Goal: Information Seeking & Learning: Learn about a topic

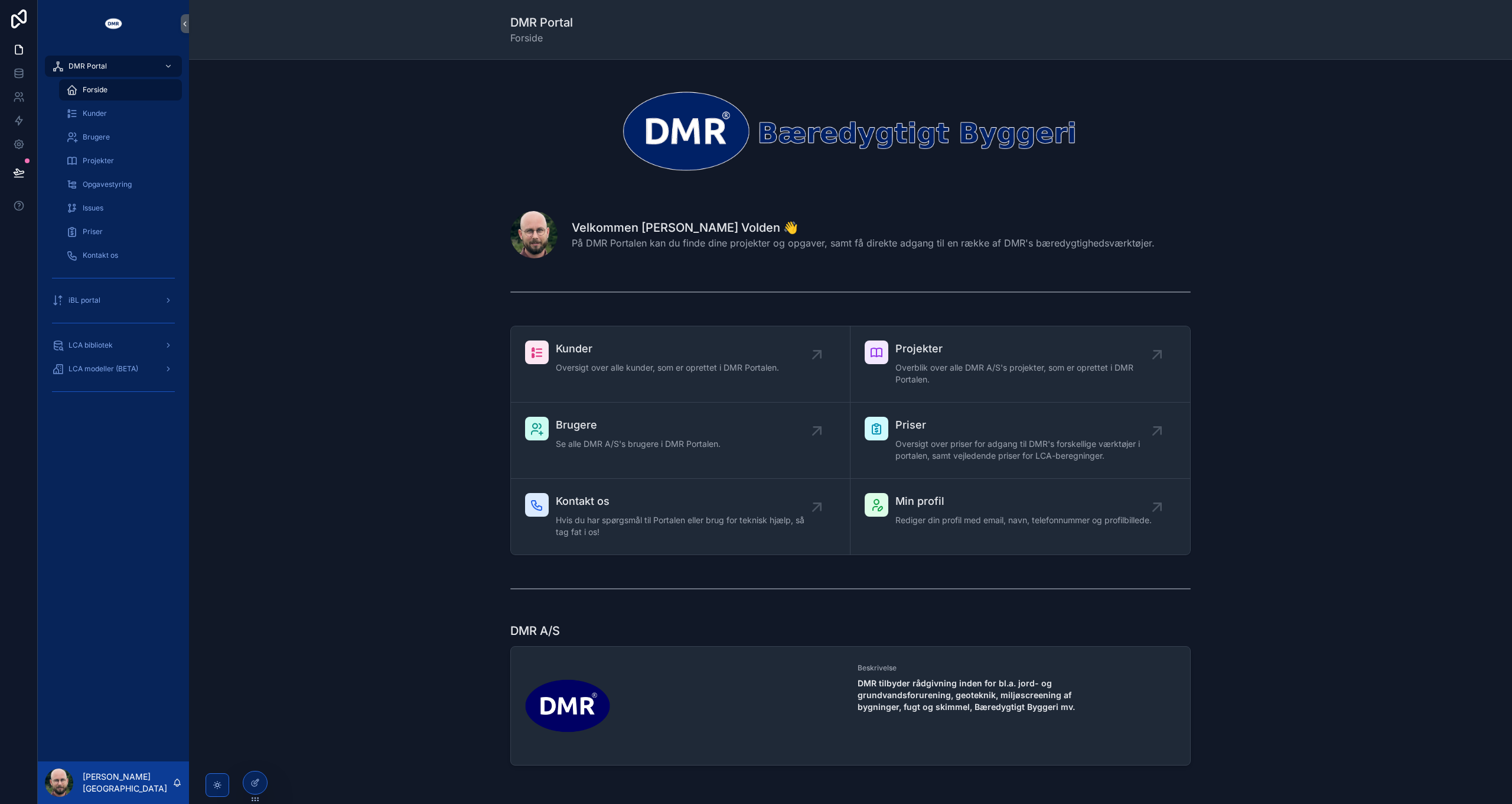
click at [281, 301] on div "scrollable content" at bounding box center [850, 292] width 1304 height 39
click at [111, 373] on span "LCA modeller (BETA)" at bounding box center [103, 369] width 70 height 10
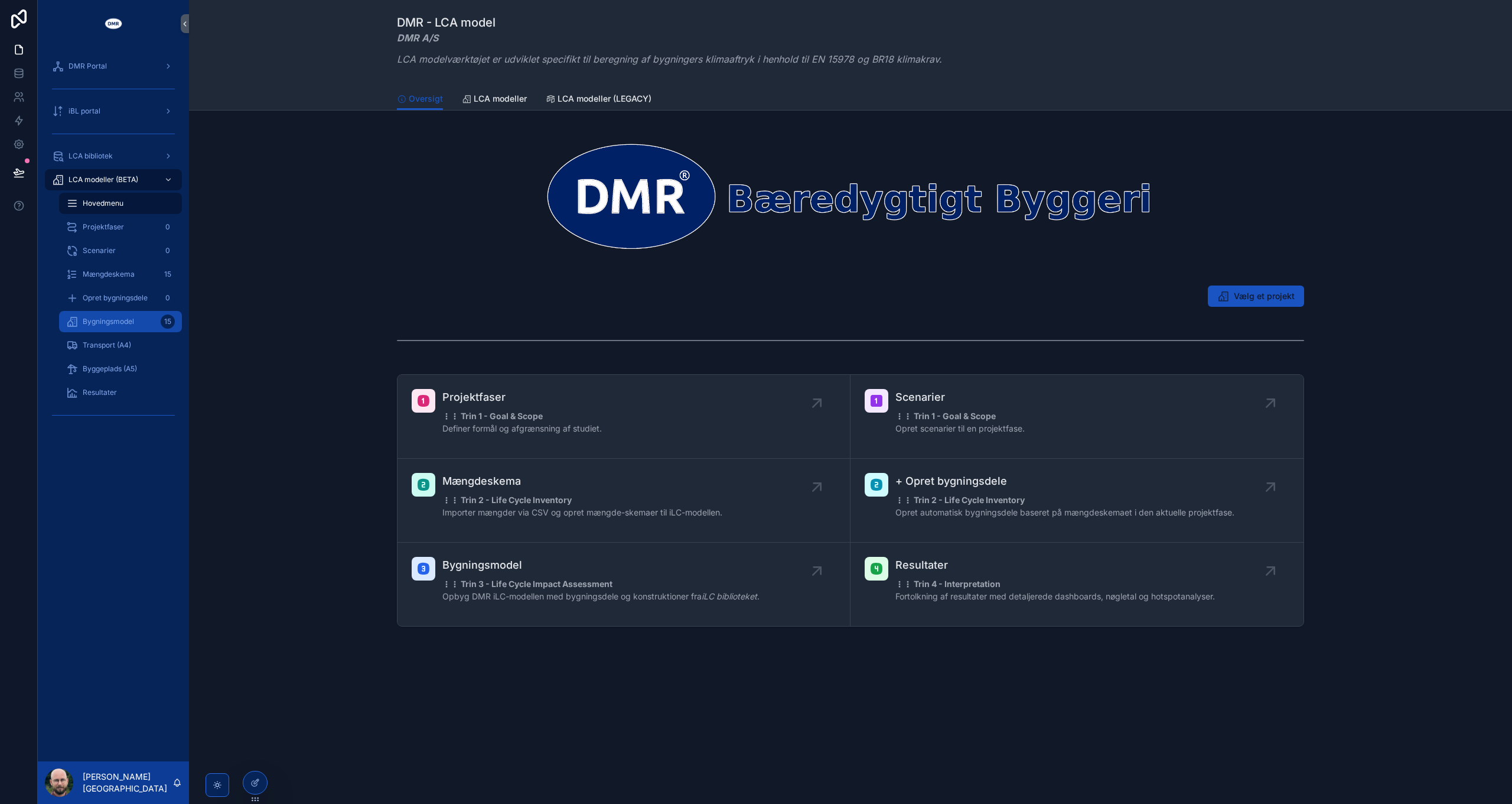
click at [118, 320] on span "Bygningsmodel" at bounding box center [108, 322] width 52 height 10
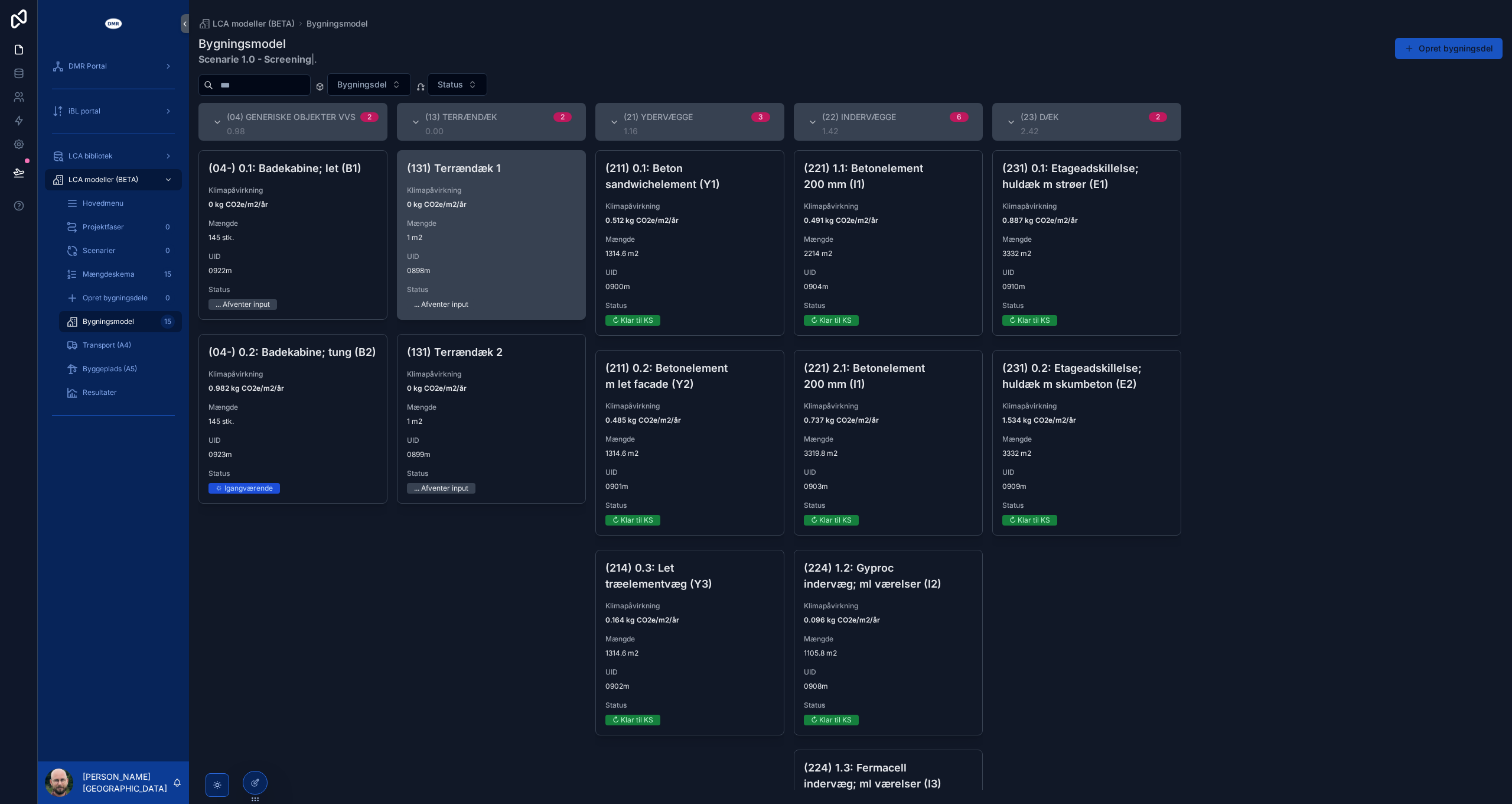
click at [469, 223] on span "Mængde" at bounding box center [491, 224] width 169 height 10
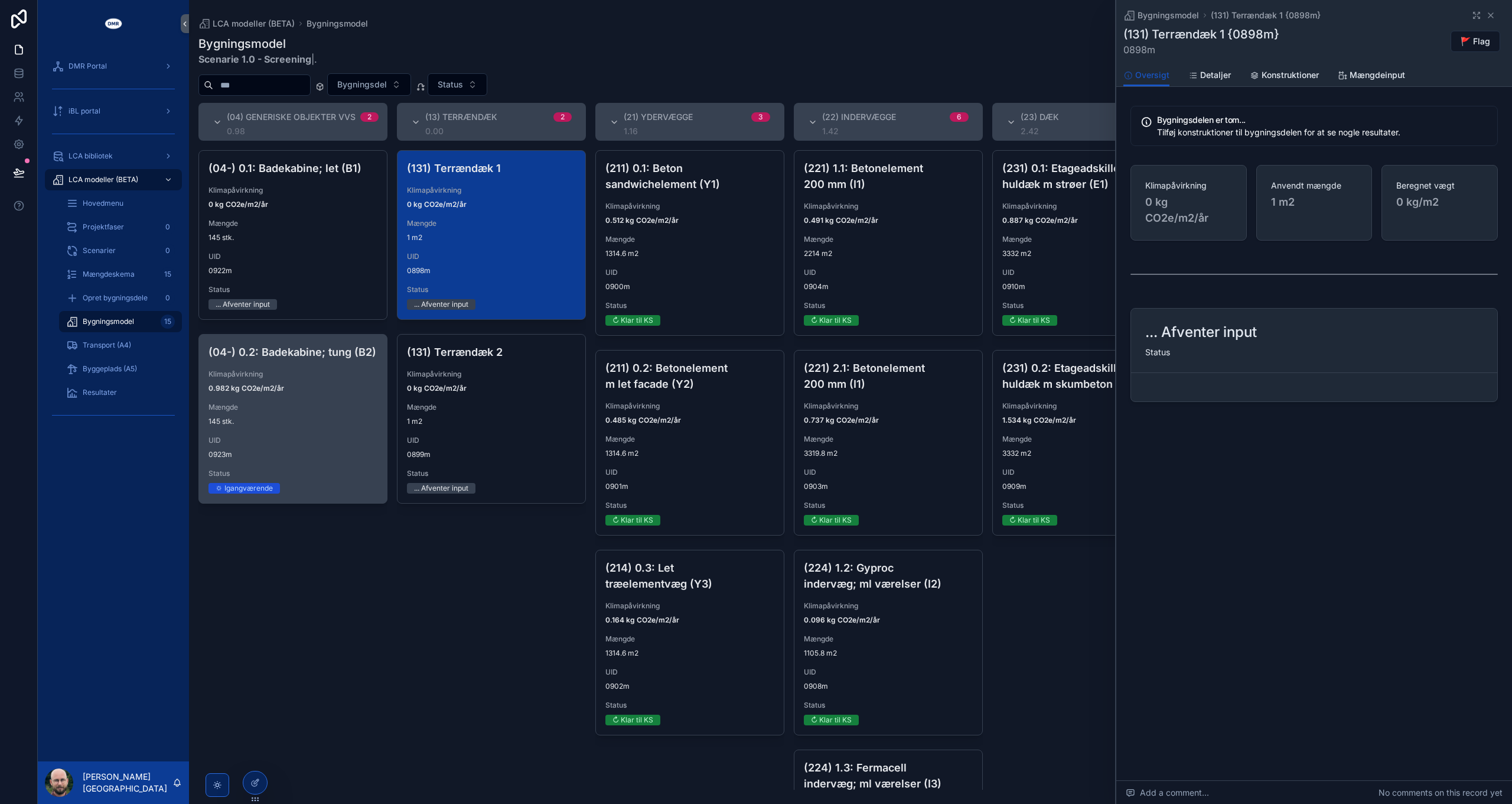
click at [288, 460] on div "(04-) 0.2: Badekabine; tung (B2) Klimapåvirkning 0.982 kg CO2e/m2/år Mængde 145…" at bounding box center [293, 419] width 188 height 168
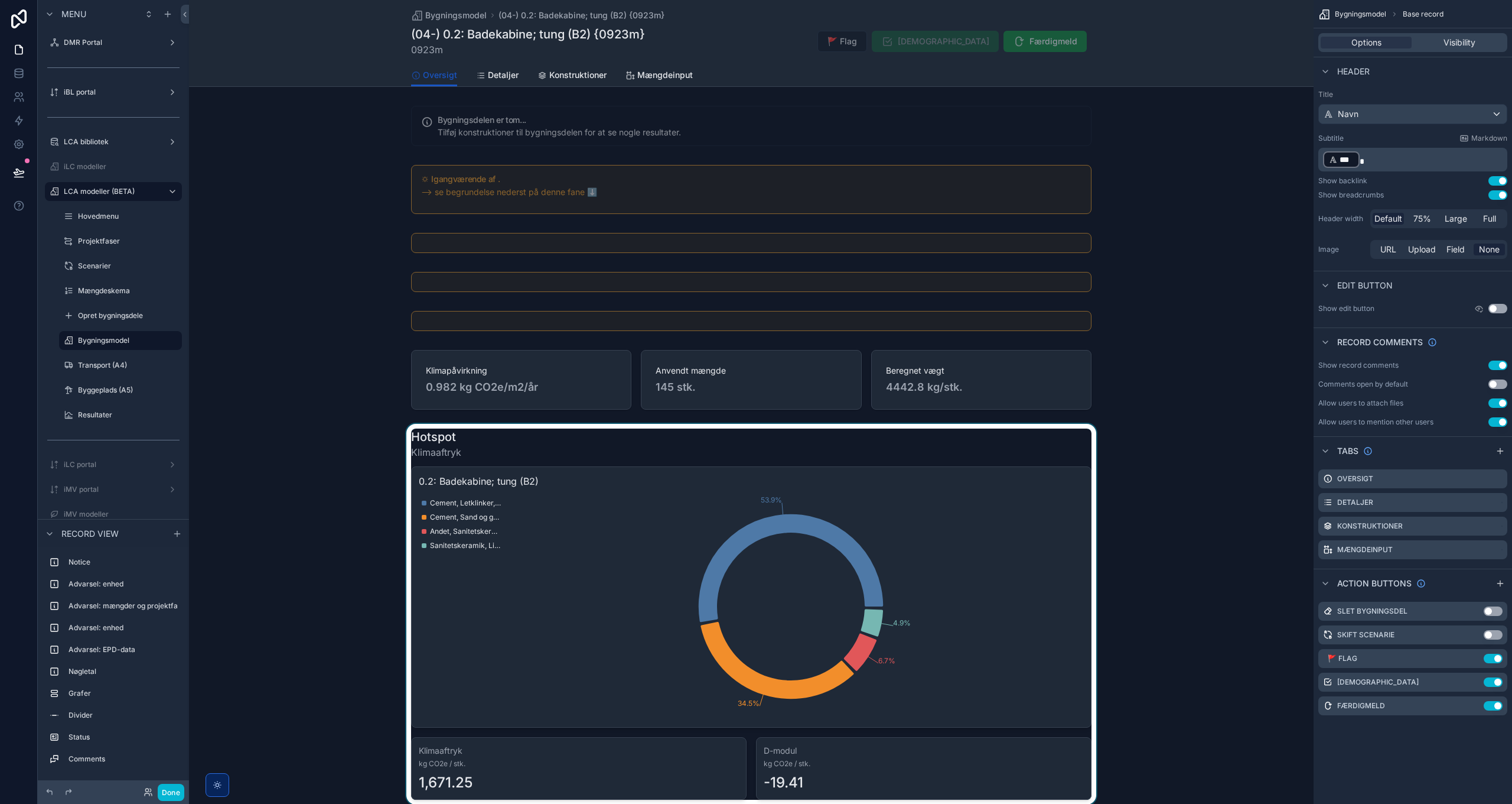
click at [759, 553] on div "scrollable content" at bounding box center [751, 614] width 1125 height 381
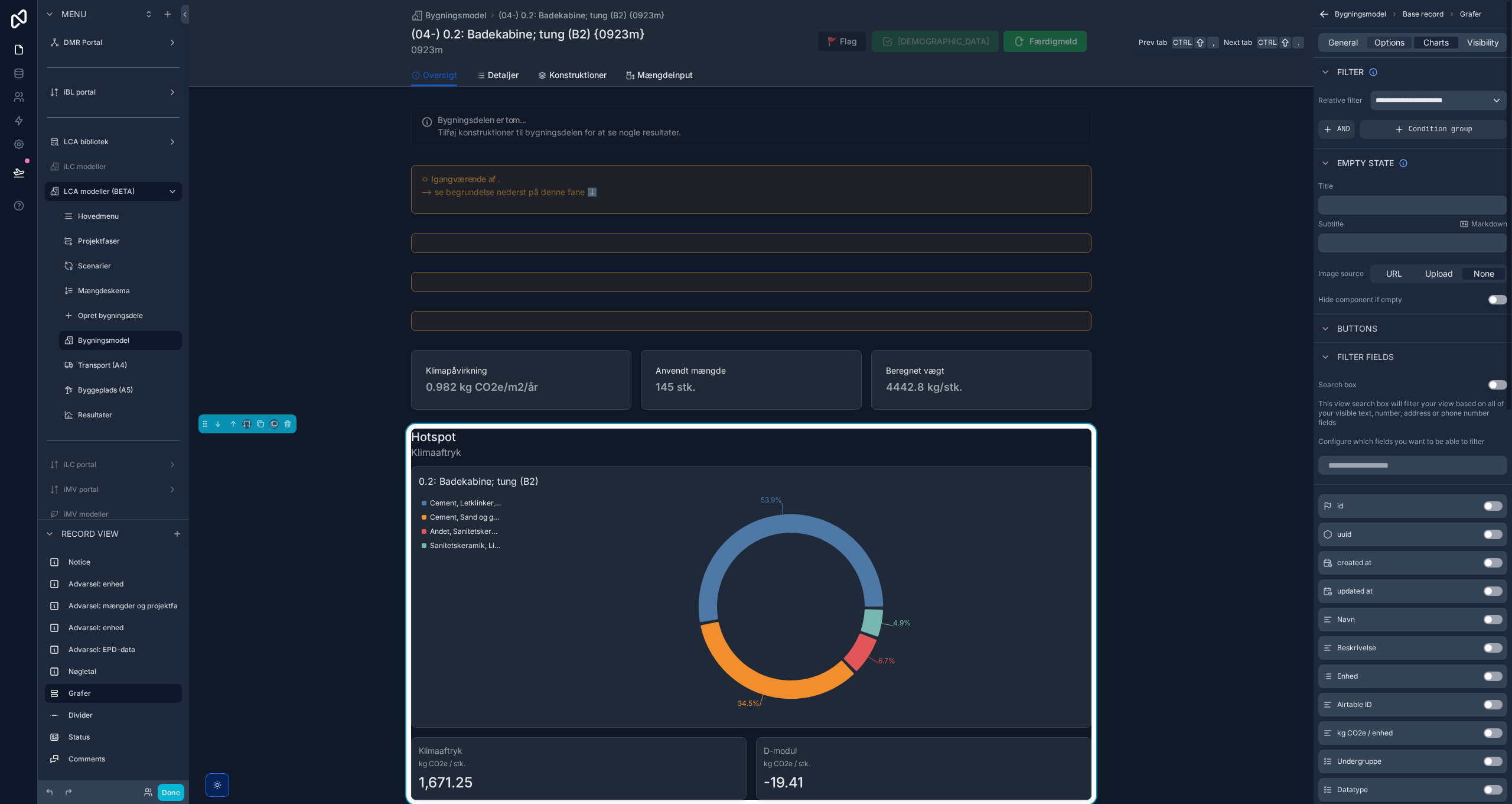
click at [1446, 39] on span "Charts" at bounding box center [1436, 42] width 26 height 12
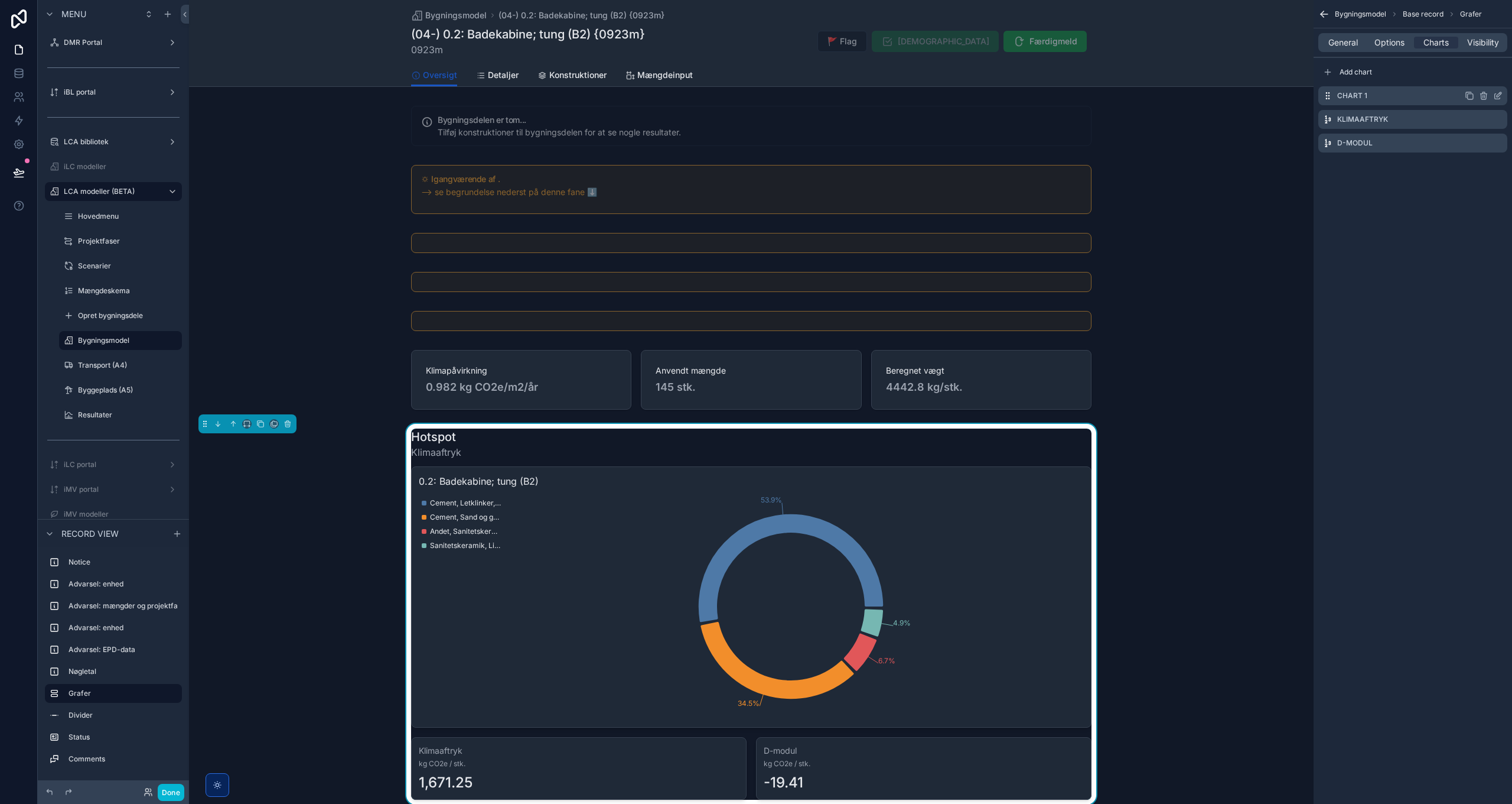
click at [1498, 95] on icon "scrollable content" at bounding box center [1499, 95] width 5 height 5
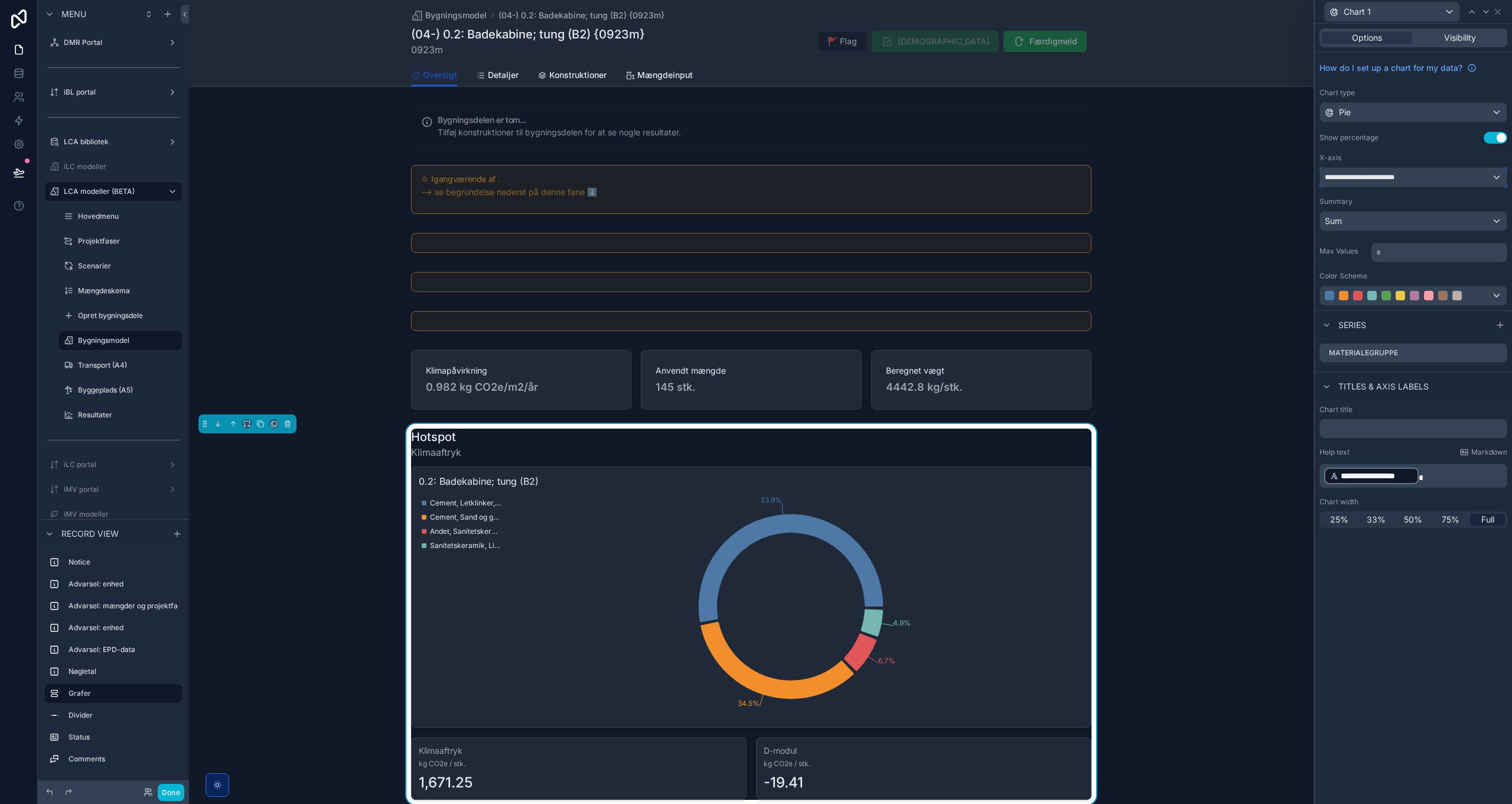
click at [1439, 179] on div "**********" at bounding box center [1413, 177] width 187 height 19
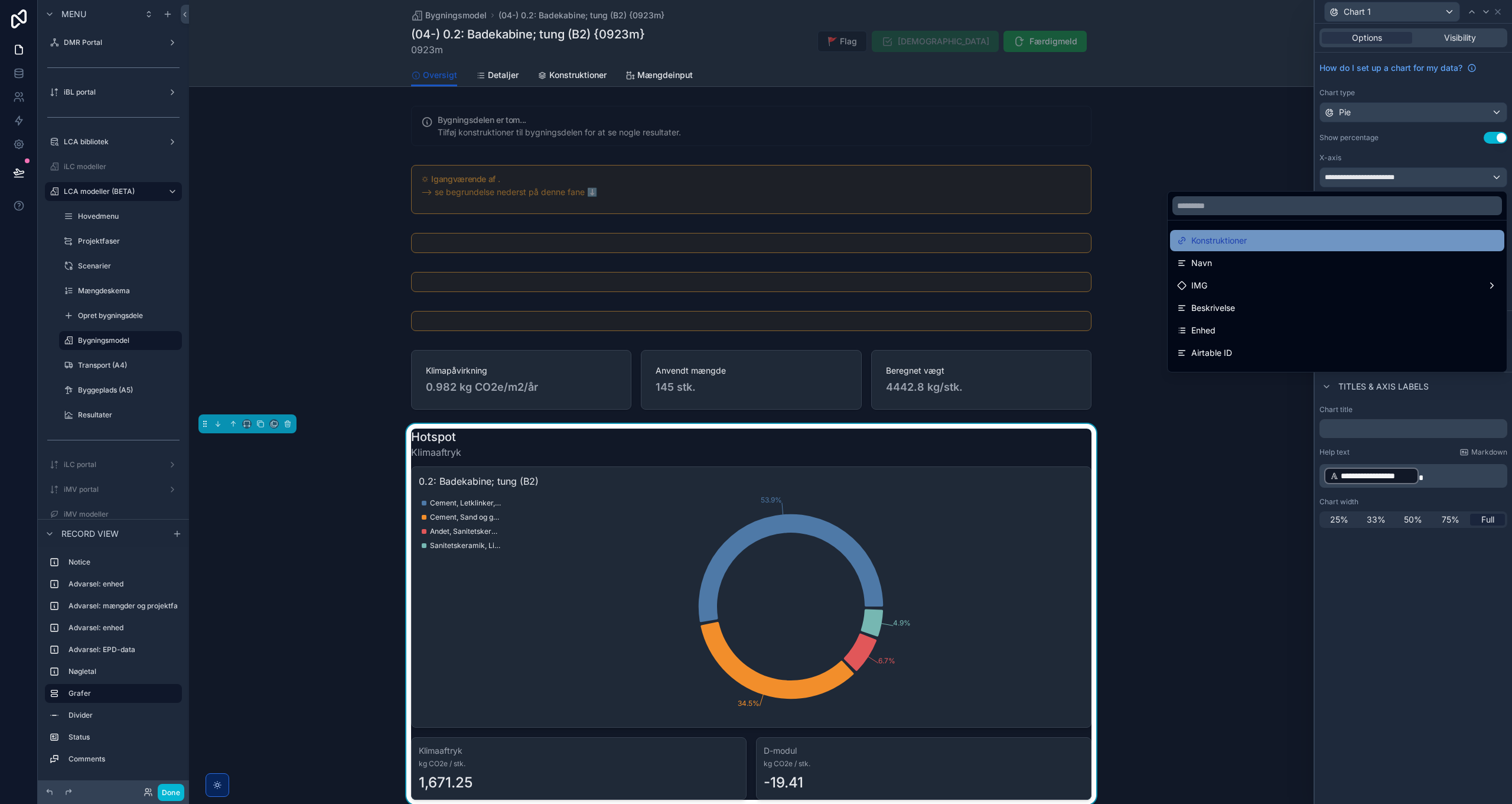
click at [1268, 237] on div "Konstruktioner" at bounding box center [1337, 240] width 320 height 14
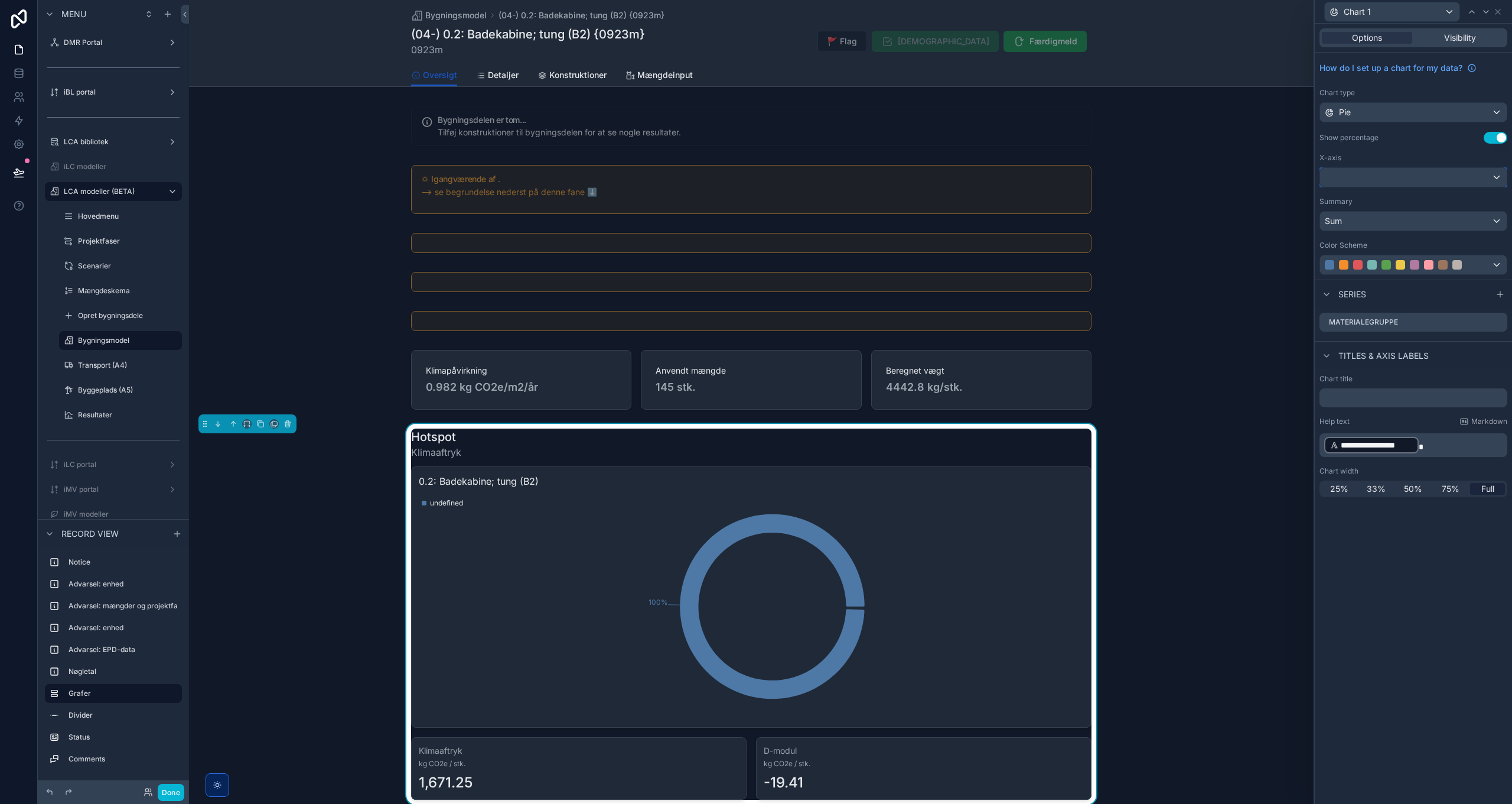
click at [1399, 181] on div at bounding box center [1413, 177] width 187 height 19
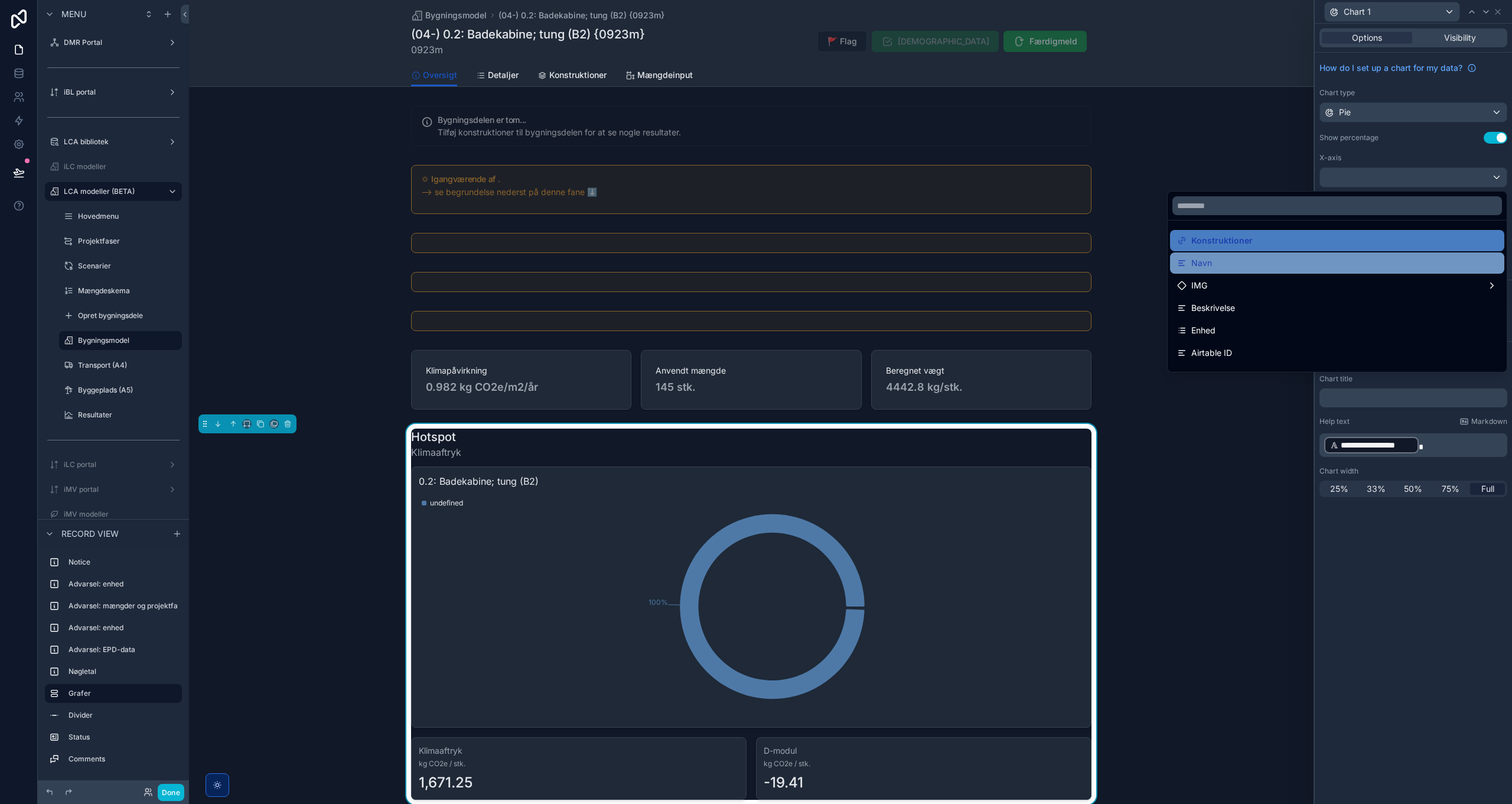
click at [1221, 266] on div "Navn" at bounding box center [1337, 263] width 320 height 14
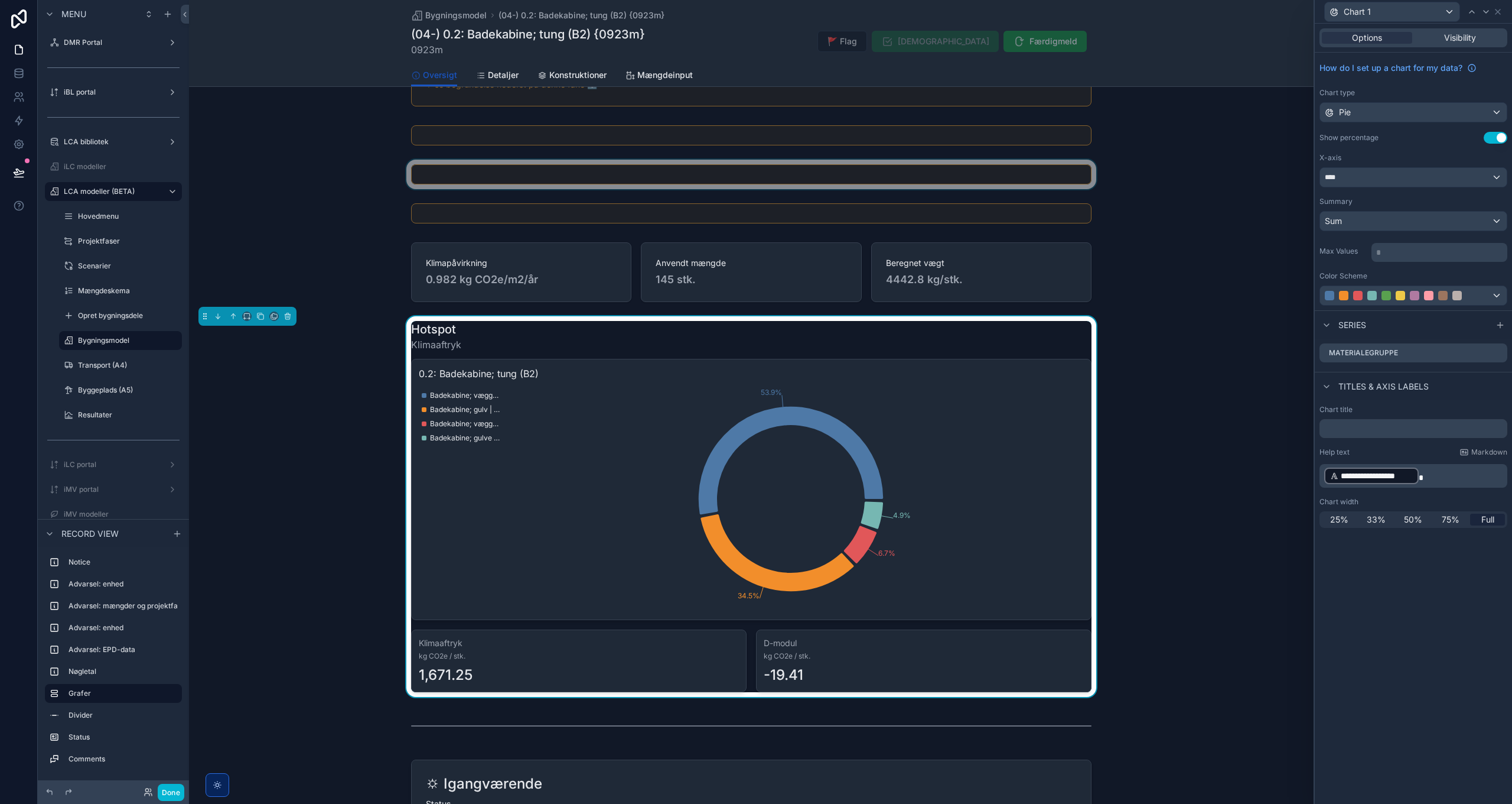
scroll to position [118, 0]
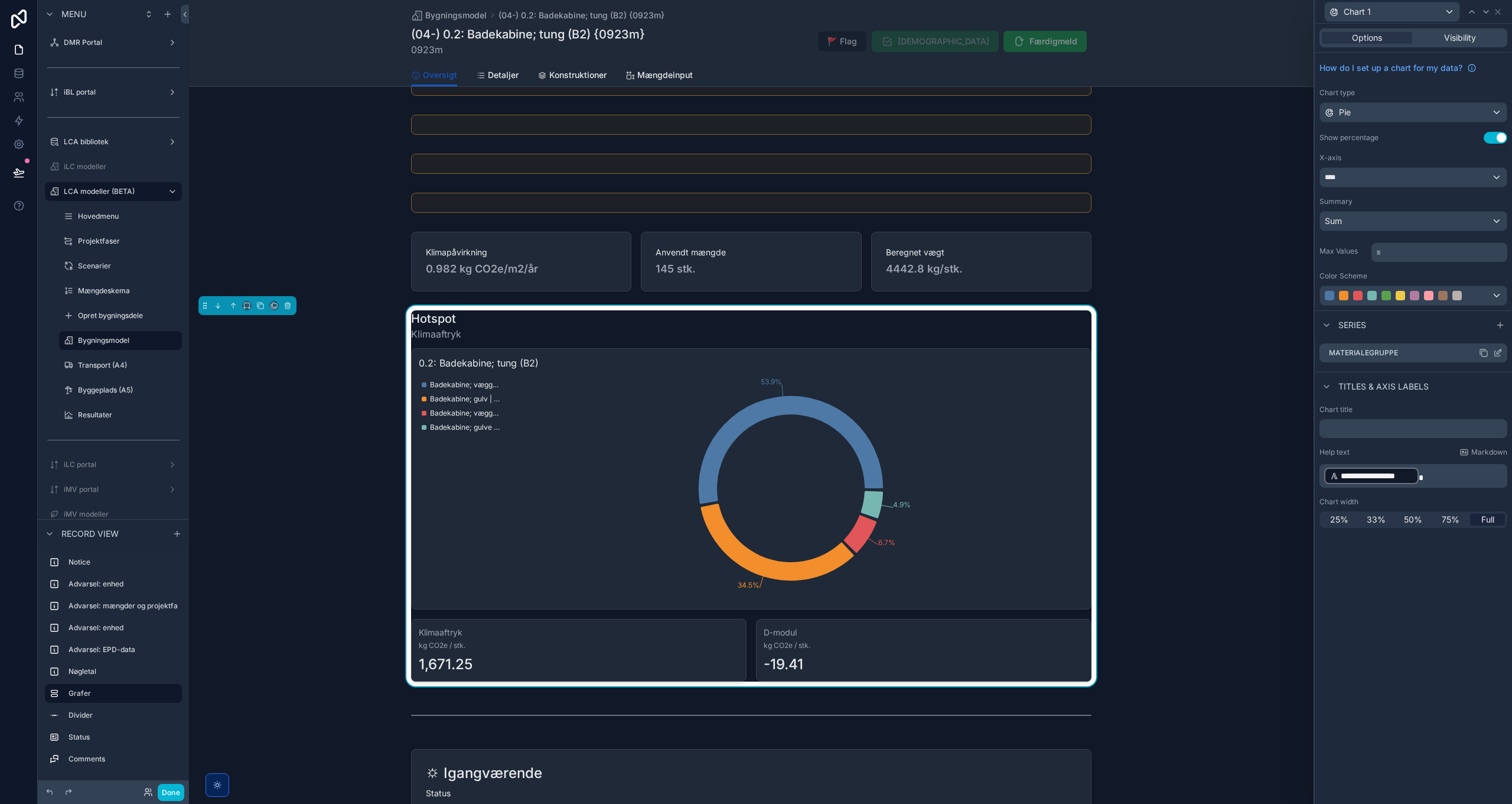
click at [1500, 353] on icon at bounding box center [1498, 353] width 10 height 10
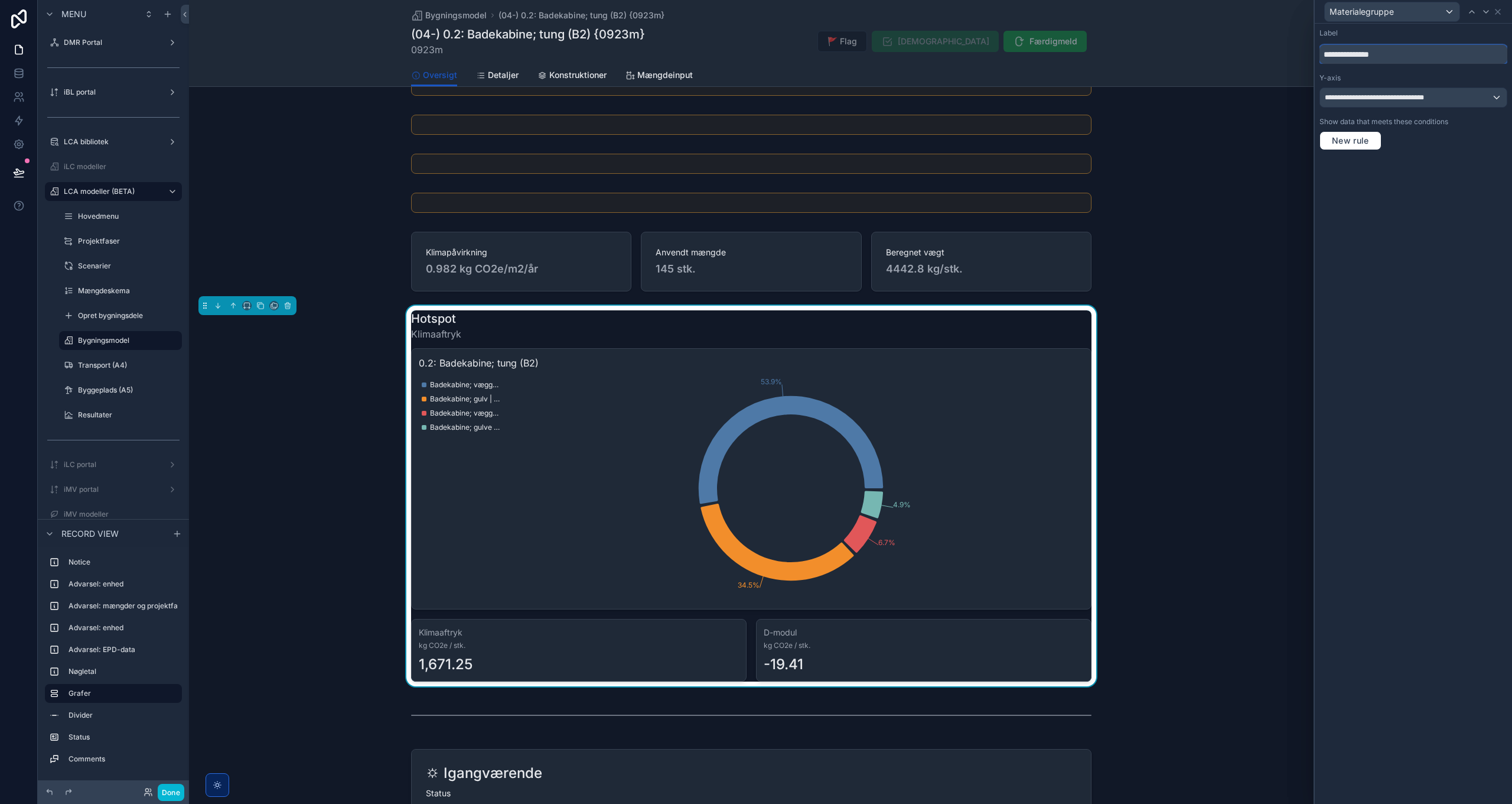
click at [1384, 52] on input "**********" at bounding box center [1413, 54] width 188 height 19
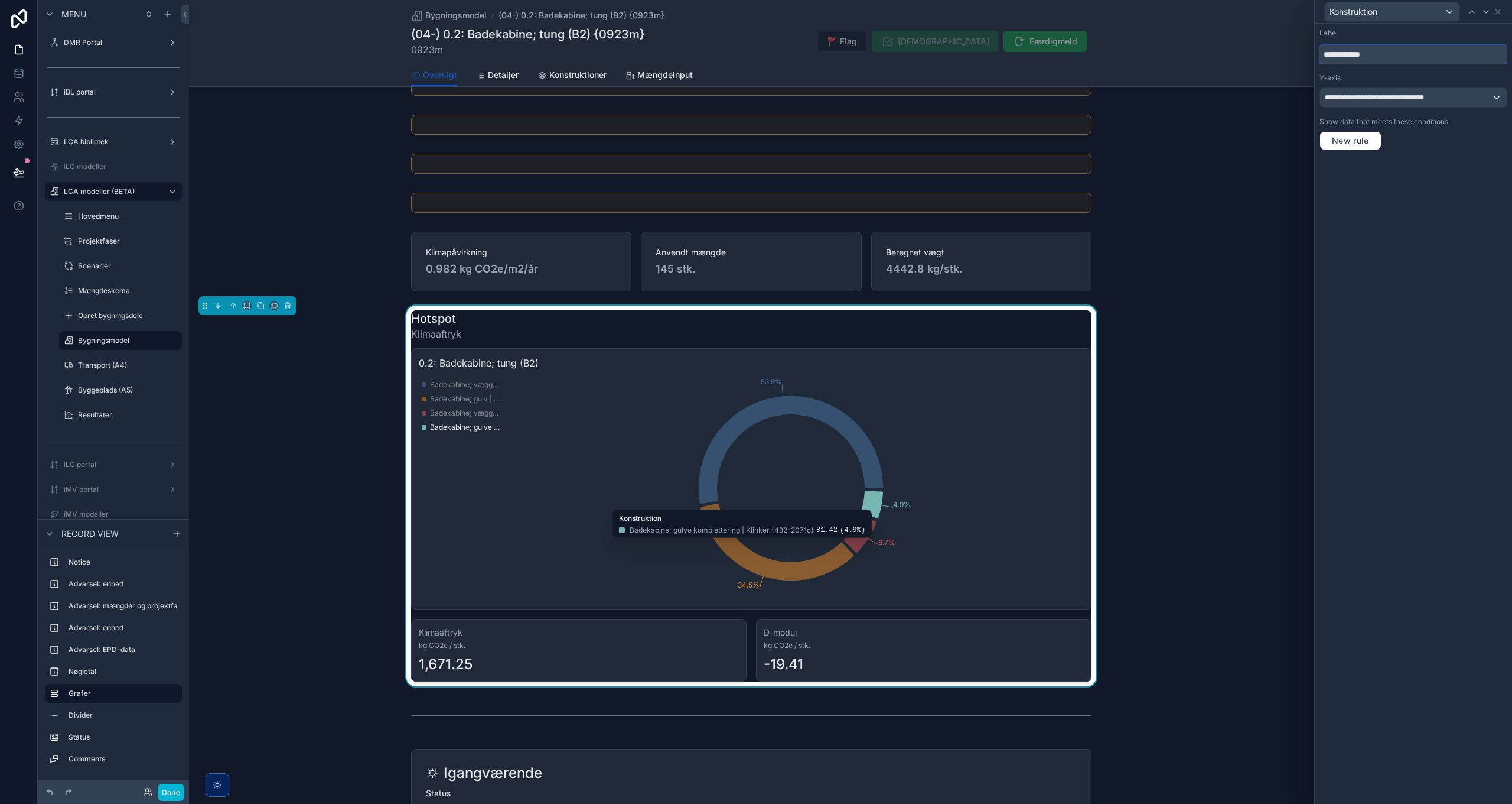
click at [1393, 57] on input "**********" at bounding box center [1413, 54] width 188 height 19
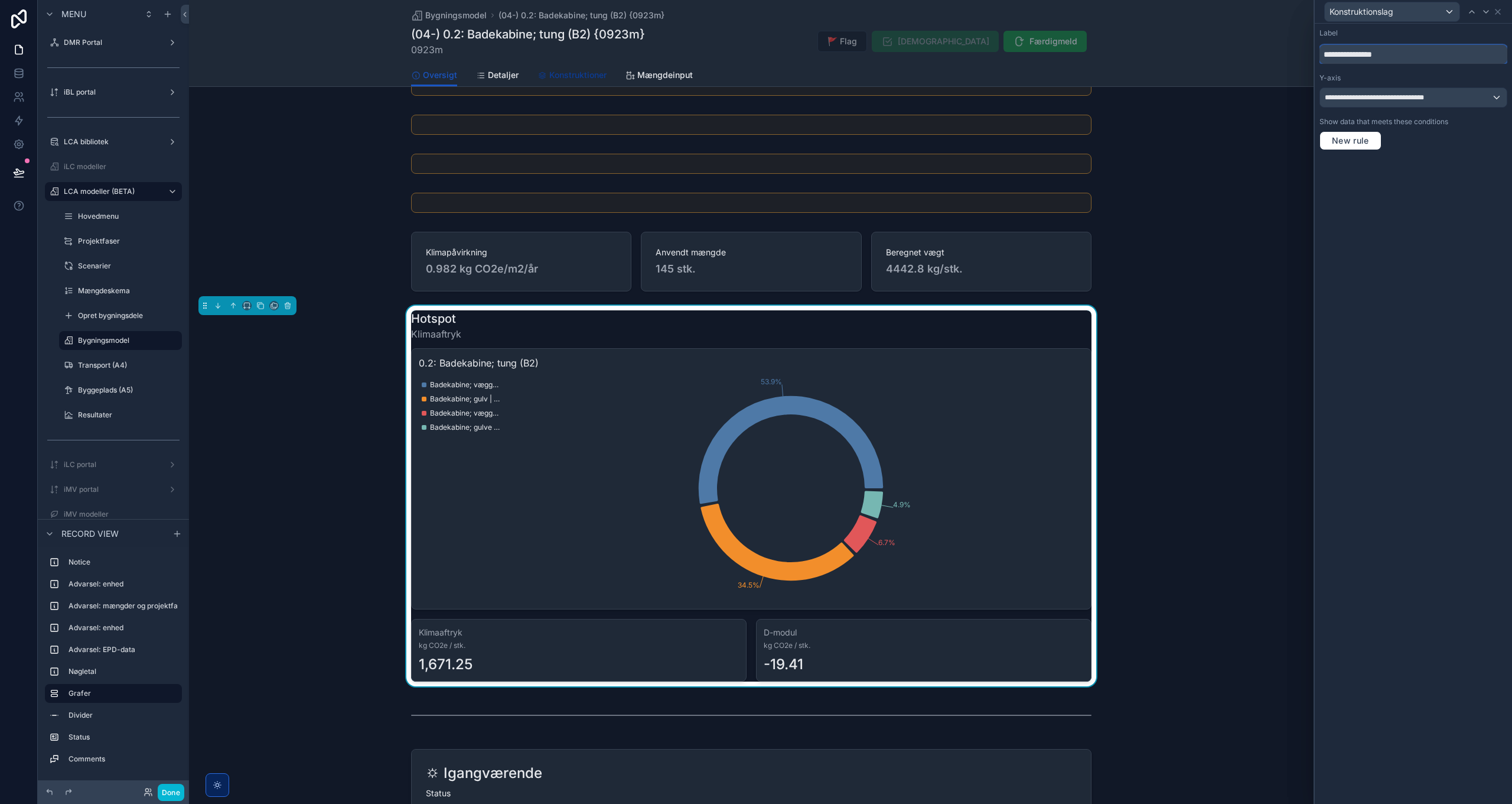
type input "**********"
click at [570, 71] on span "Konstruktioner" at bounding box center [577, 75] width 57 height 12
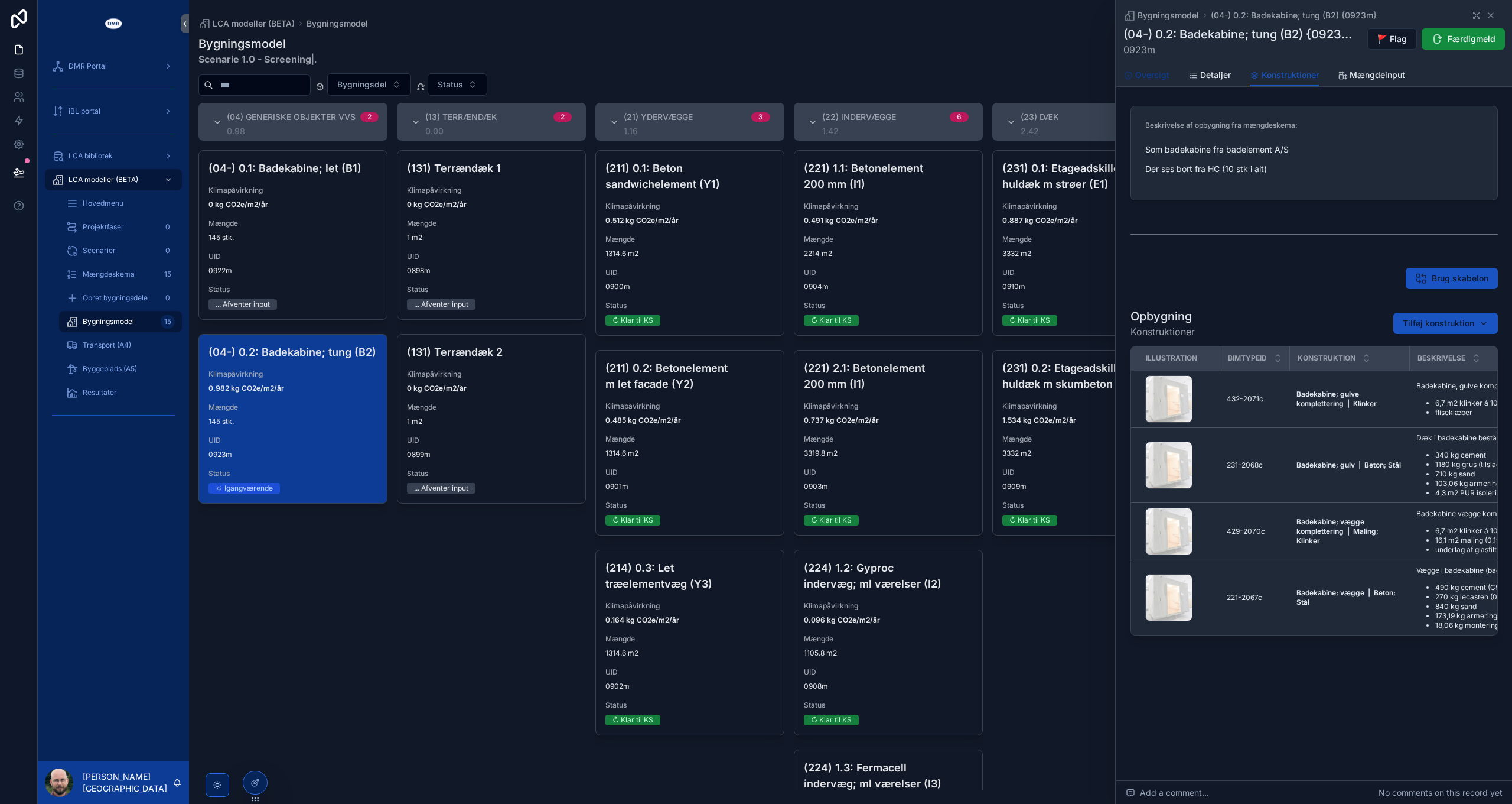
click at [1150, 72] on span "Oversigt" at bounding box center [1153, 75] width 34 height 12
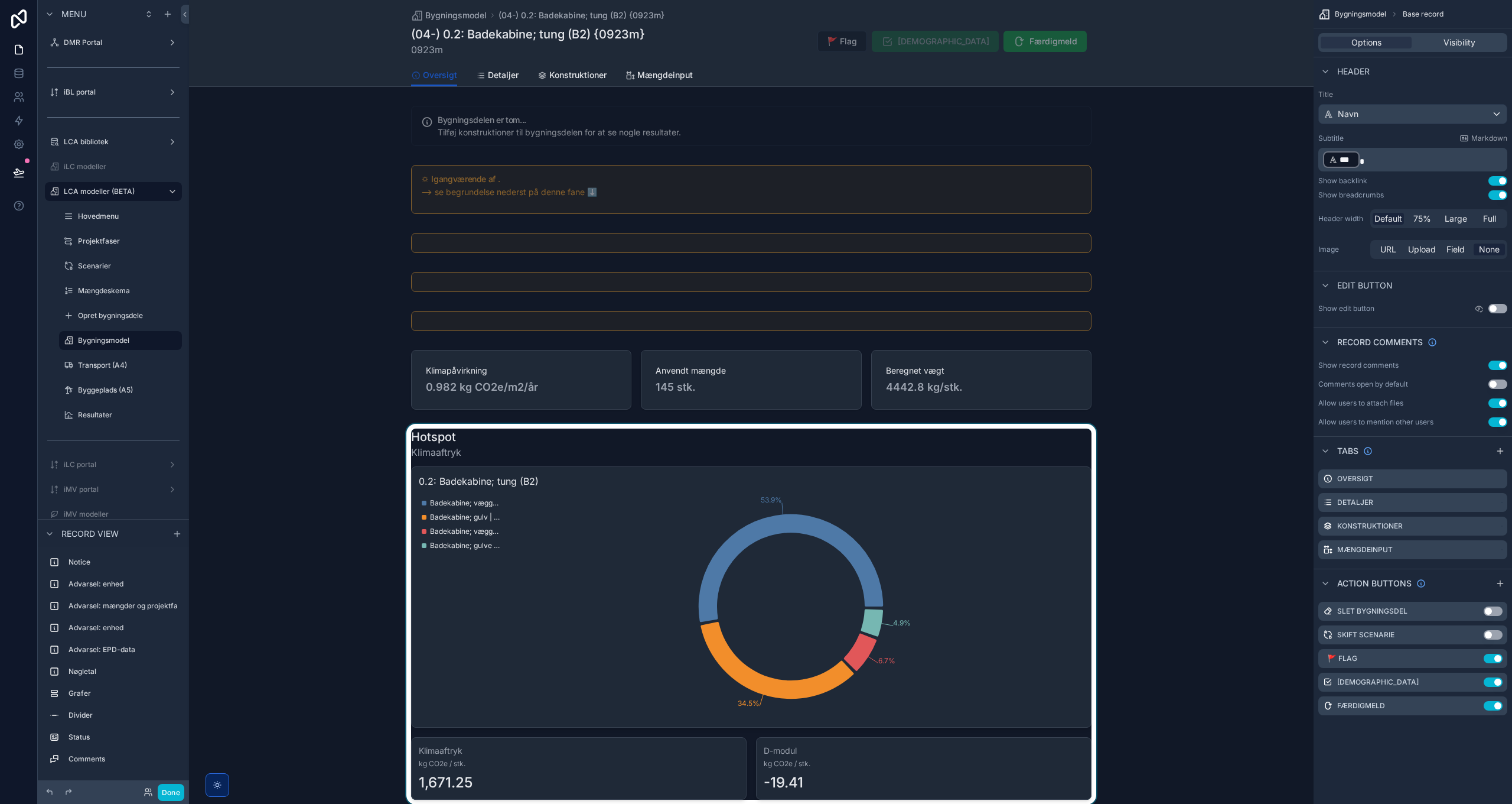
click at [884, 532] on div "scrollable content" at bounding box center [751, 614] width 1125 height 381
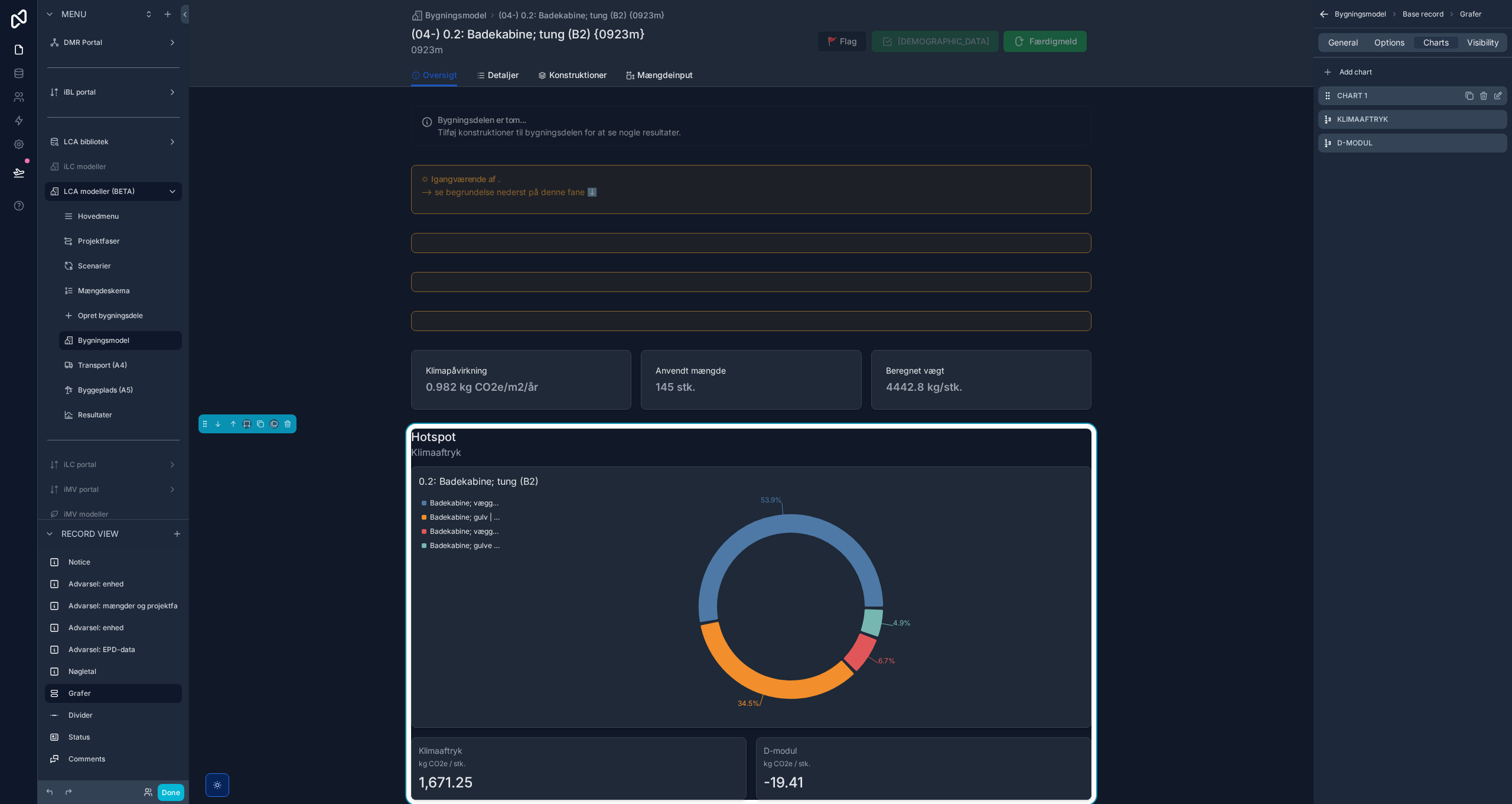
click at [1499, 97] on icon "scrollable content" at bounding box center [1499, 95] width 5 height 5
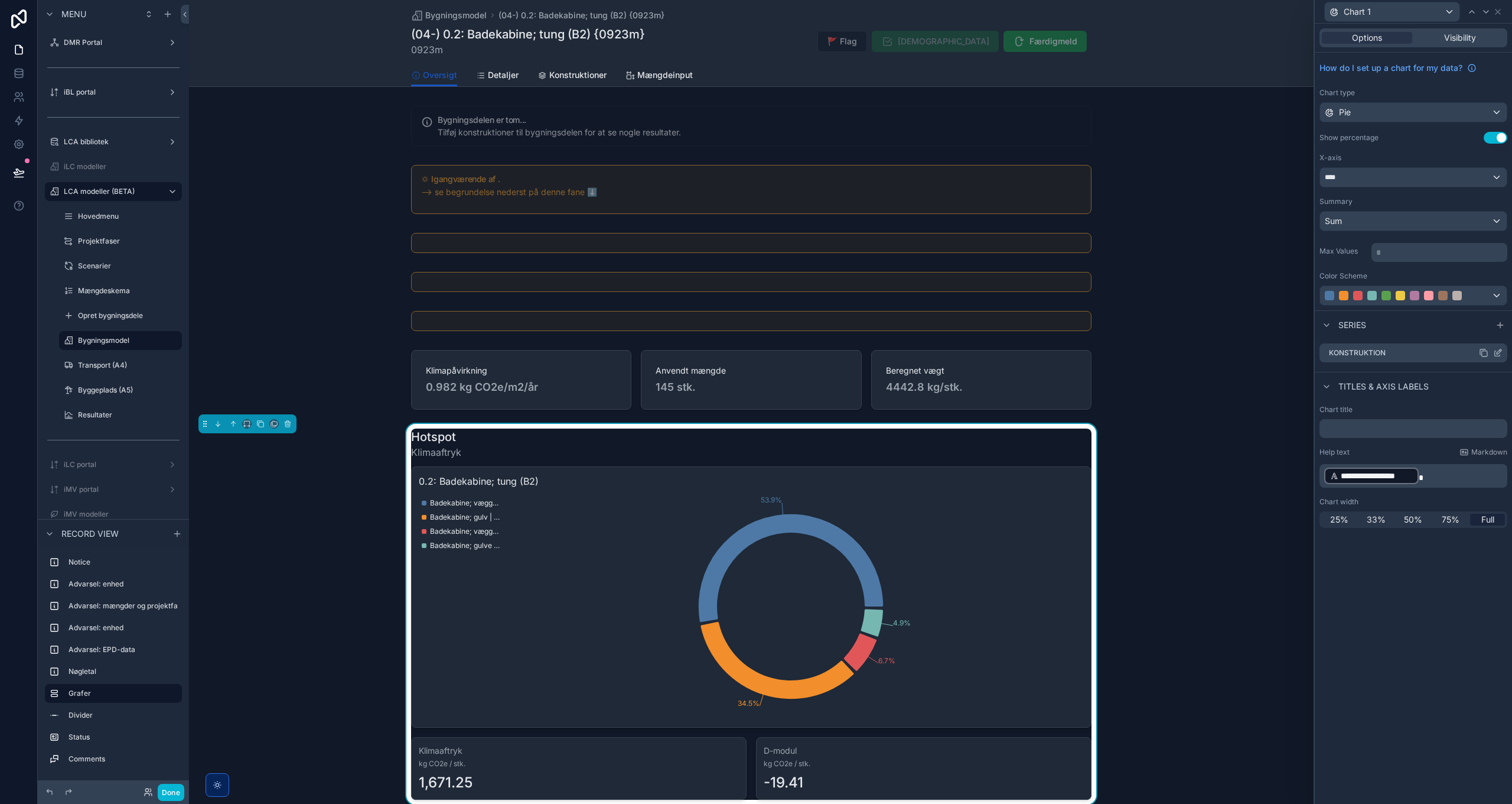
click at [1496, 352] on icon at bounding box center [1498, 353] width 10 height 10
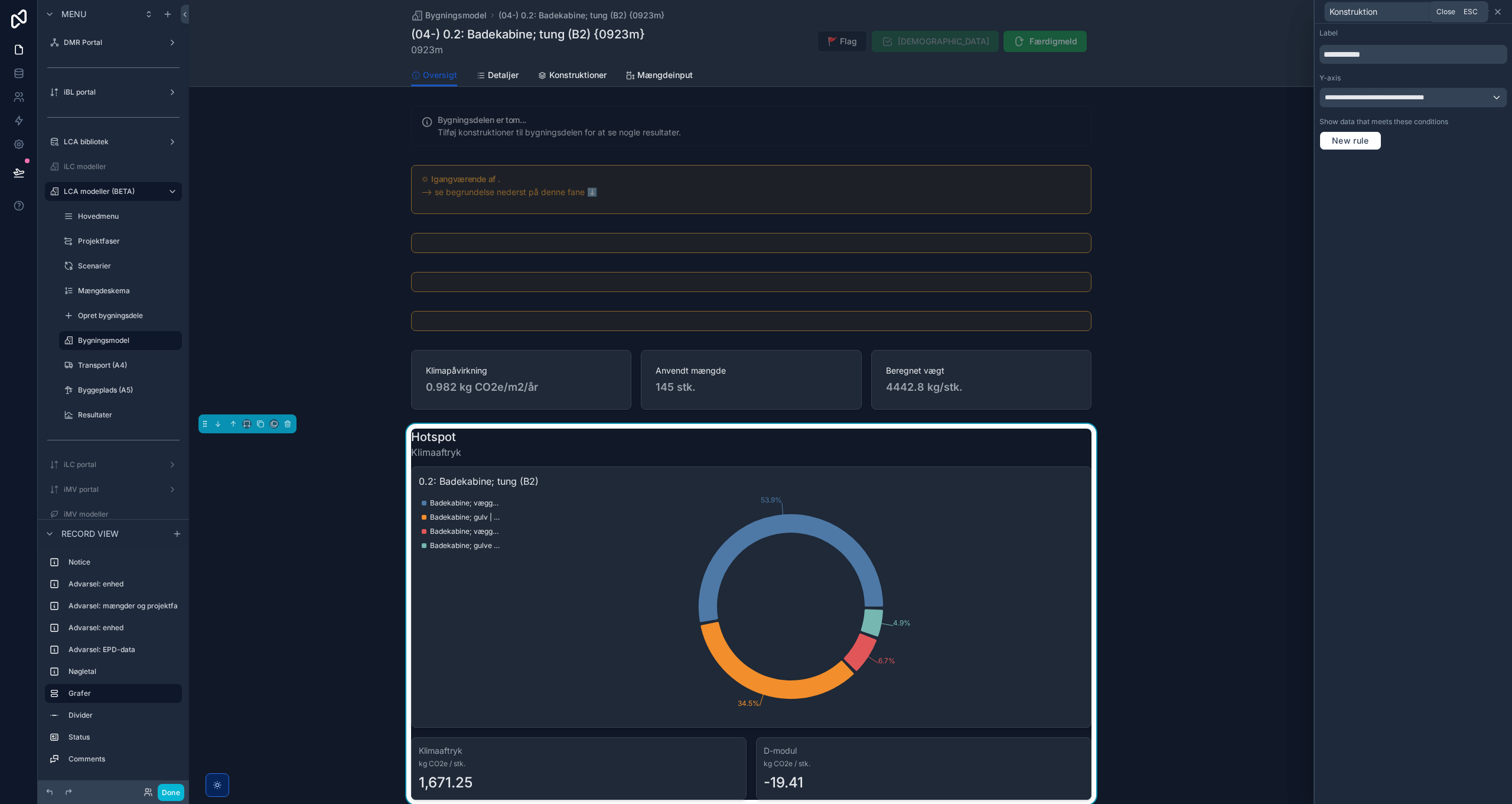
click at [1498, 10] on icon at bounding box center [1498, 12] width 10 height 10
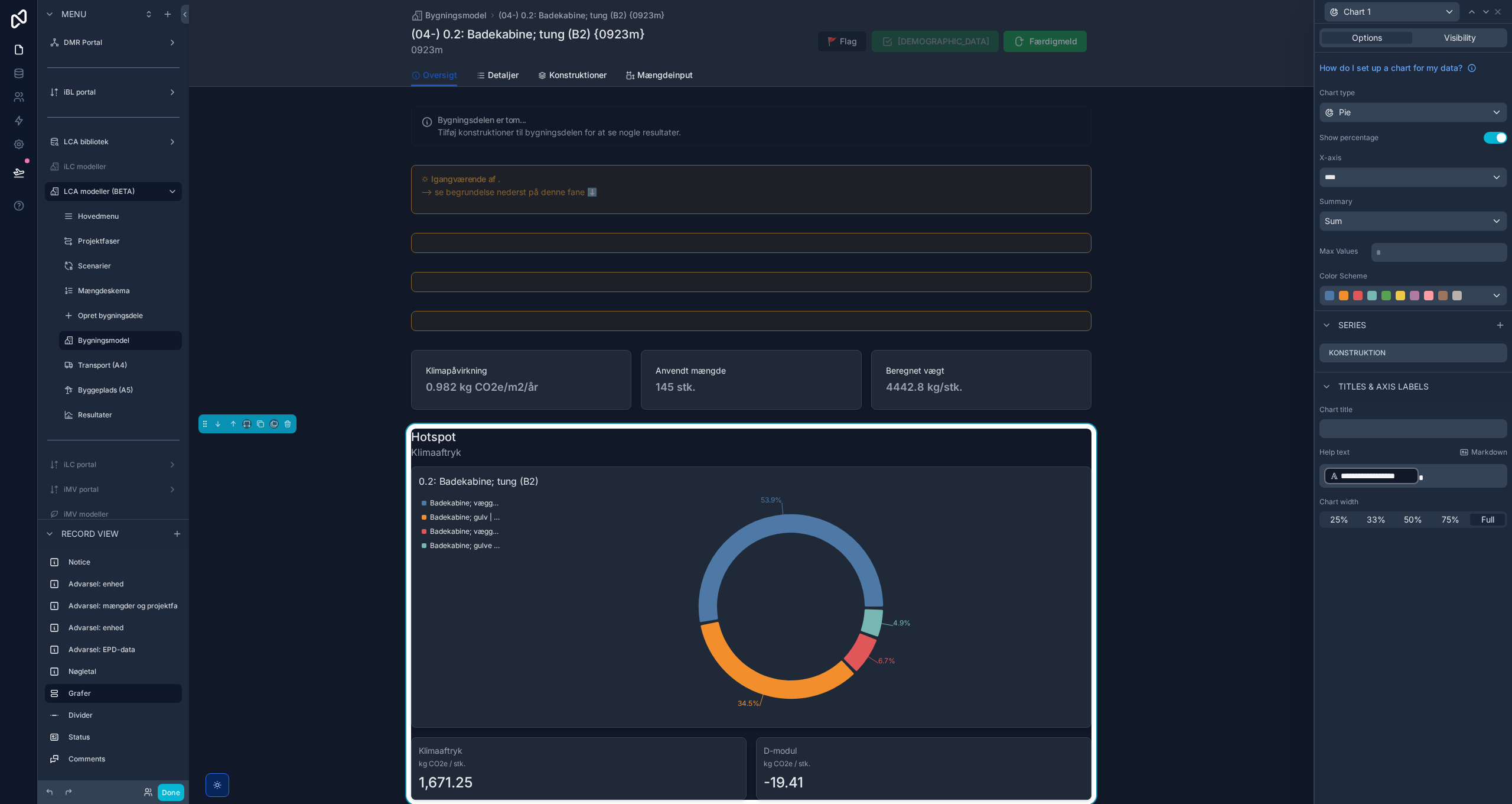
click at [999, 498] on icon "53.9% 34.5% 6.7% 4.9%" at bounding box center [751, 606] width 665 height 227
click at [1498, 353] on icon at bounding box center [1498, 353] width 10 height 10
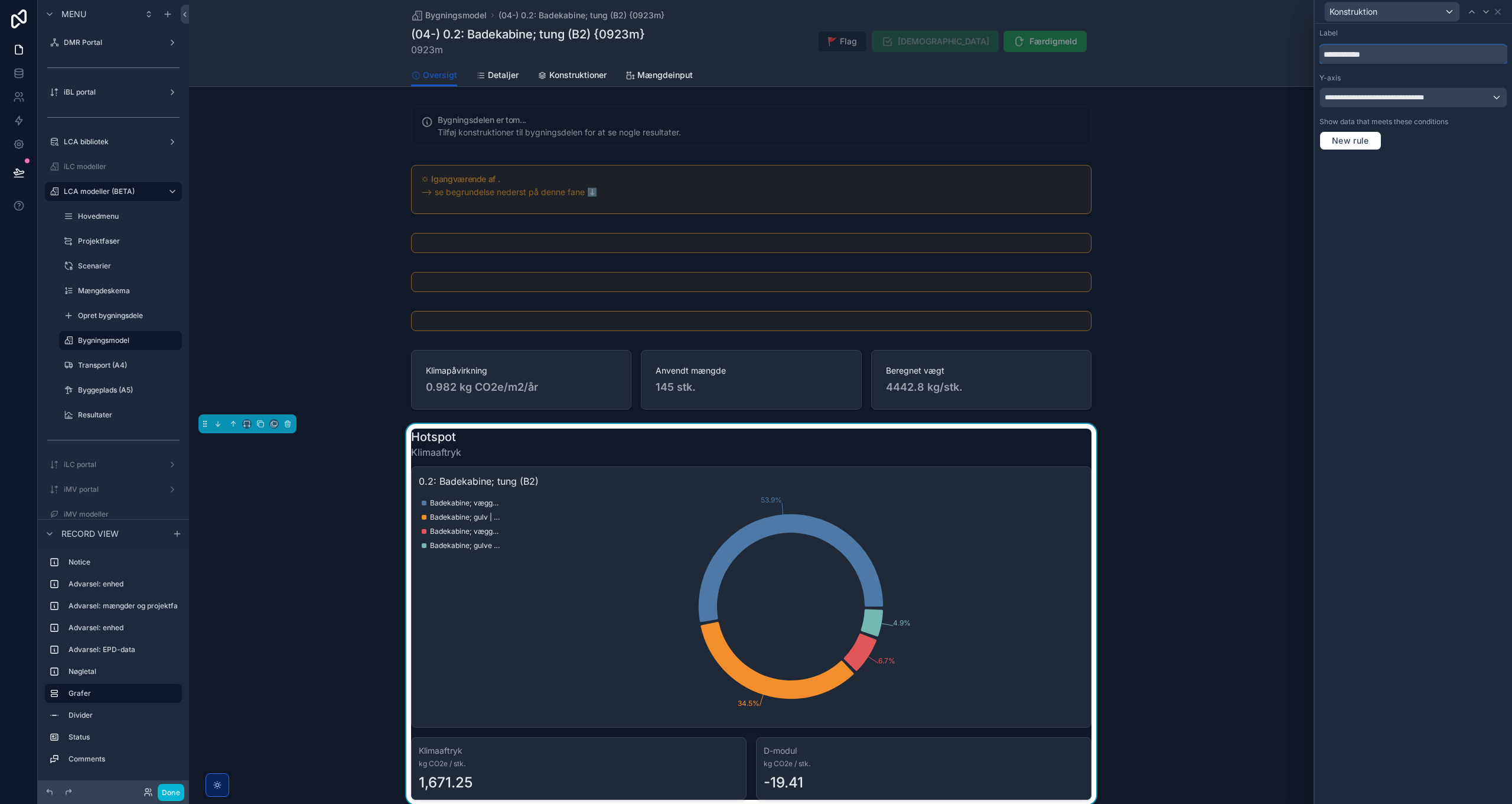
click at [1412, 50] on input "**********" at bounding box center [1413, 54] width 188 height 19
type input "**********"
click at [1500, 10] on icon at bounding box center [1498, 12] width 5 height 5
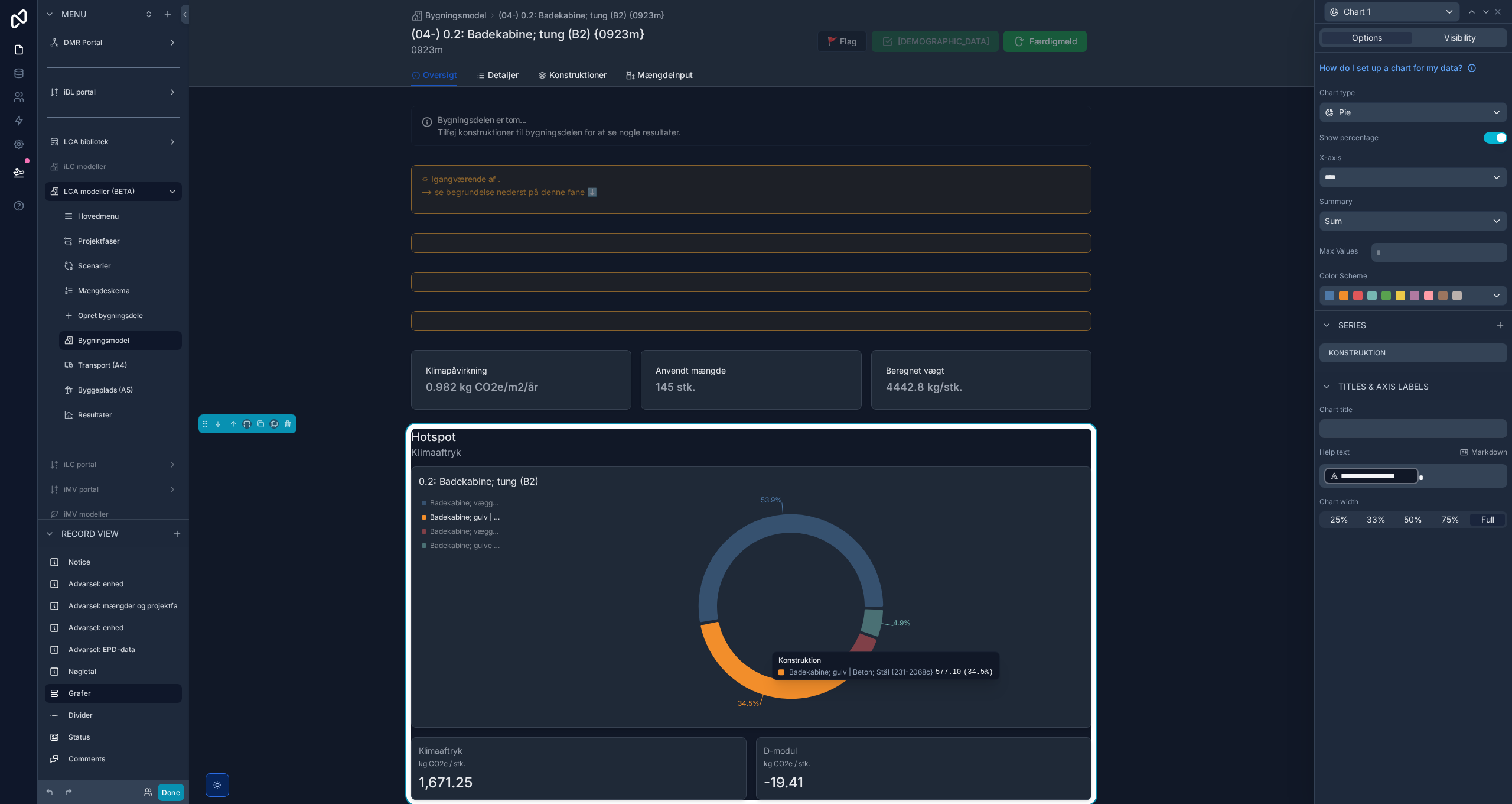
click at [177, 793] on button "Done" at bounding box center [171, 792] width 27 height 17
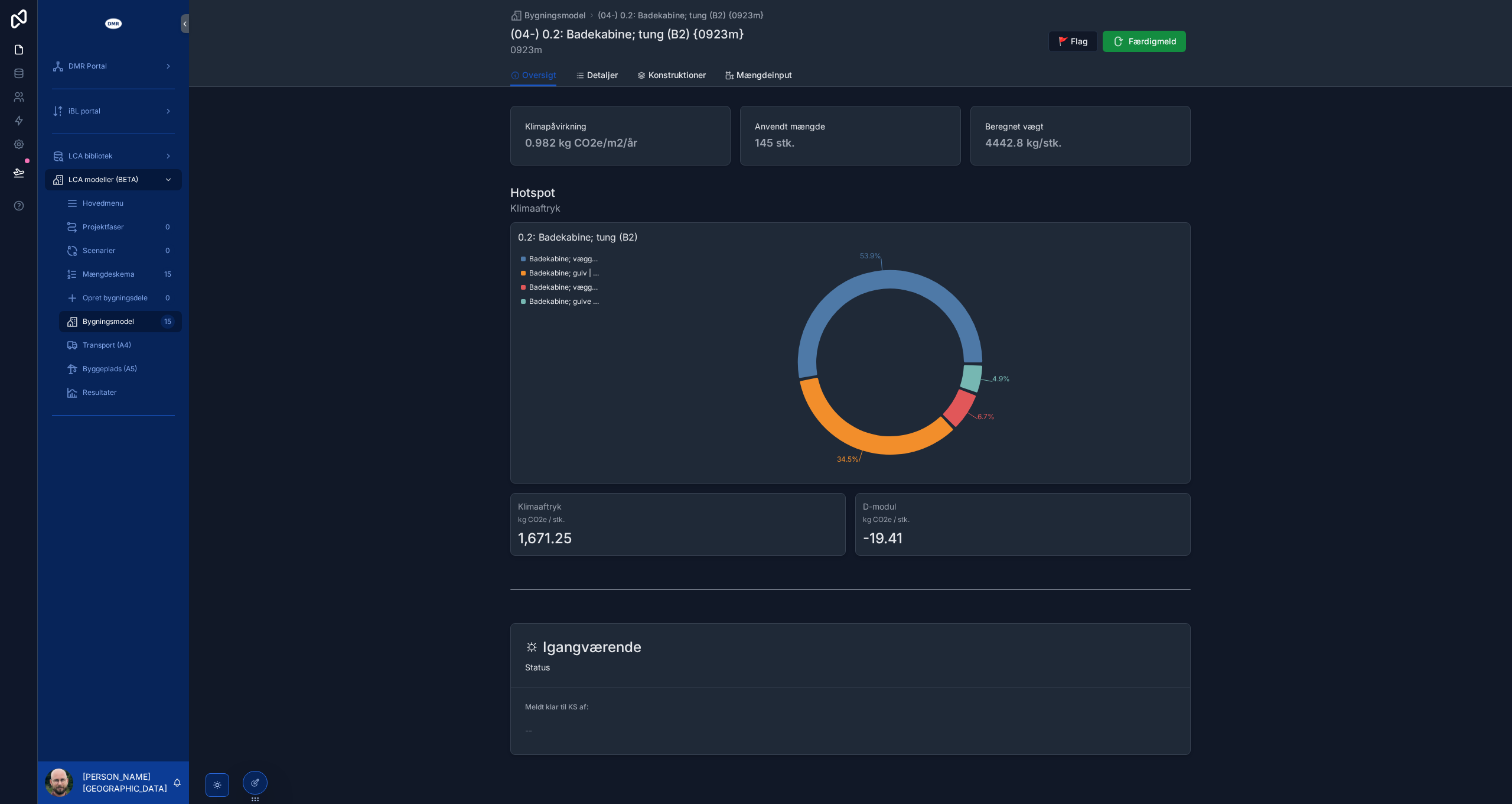
click at [119, 322] on span "Bygningsmodel" at bounding box center [108, 322] width 52 height 10
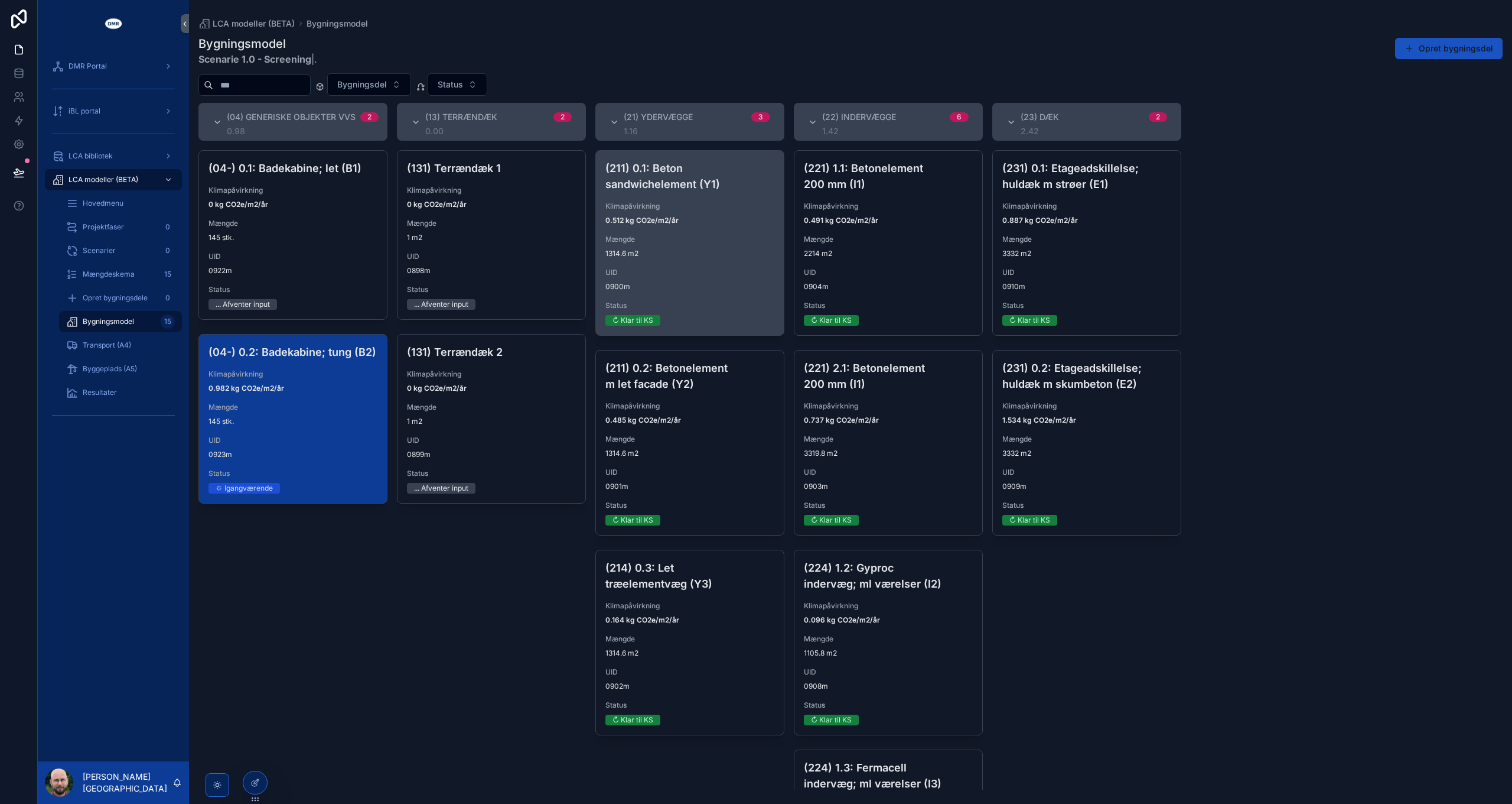
click at [694, 231] on div "(211) 0.1: Beton sandwichelement (Y1) Klimapåvirkning 0.512 kg CO2e/m2/år Mængd…" at bounding box center [690, 242] width 188 height 184
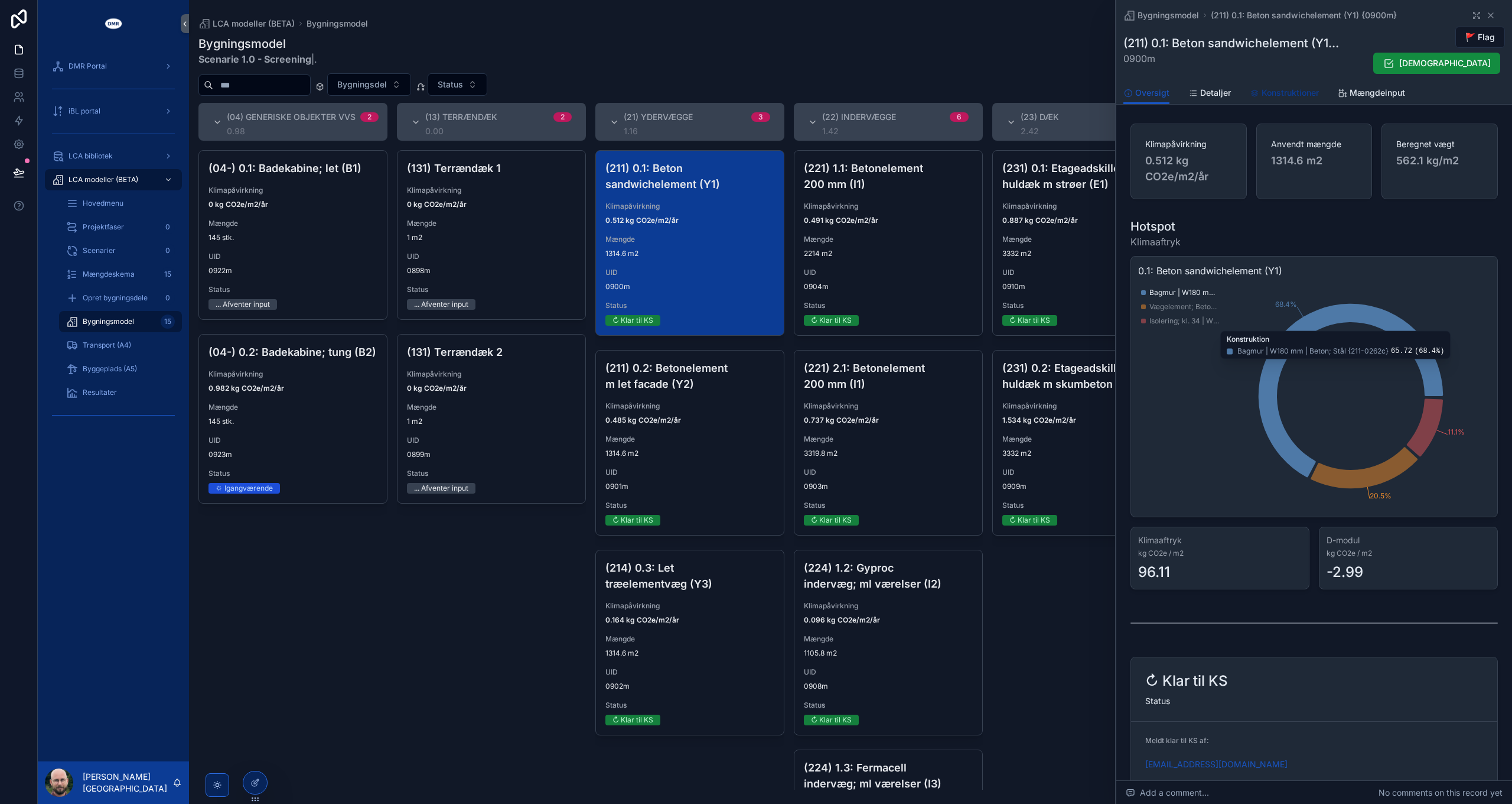
click at [1269, 91] on span "Konstruktioner" at bounding box center [1290, 92] width 57 height 12
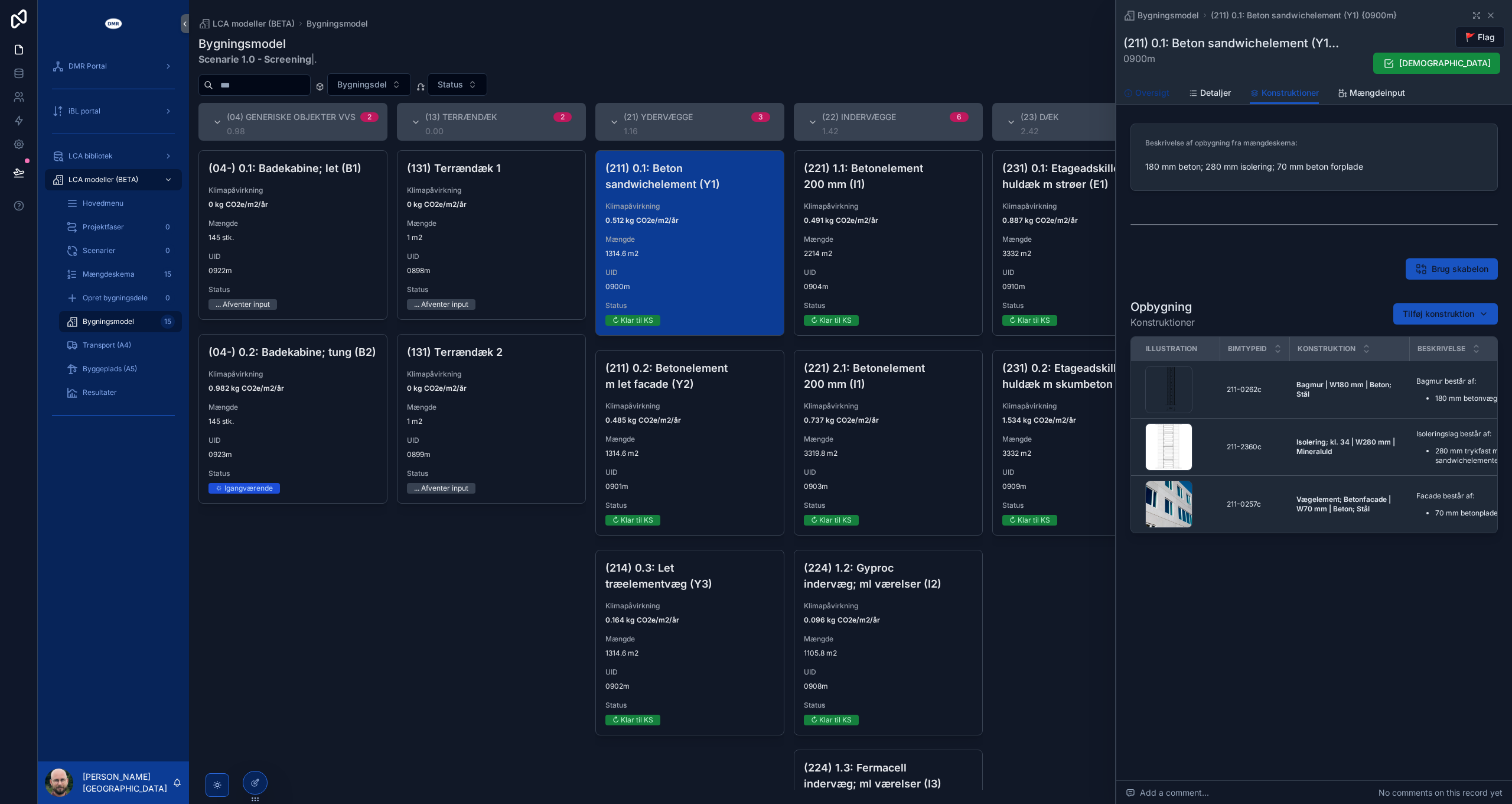
click at [1157, 94] on span "Oversigt" at bounding box center [1153, 92] width 34 height 12
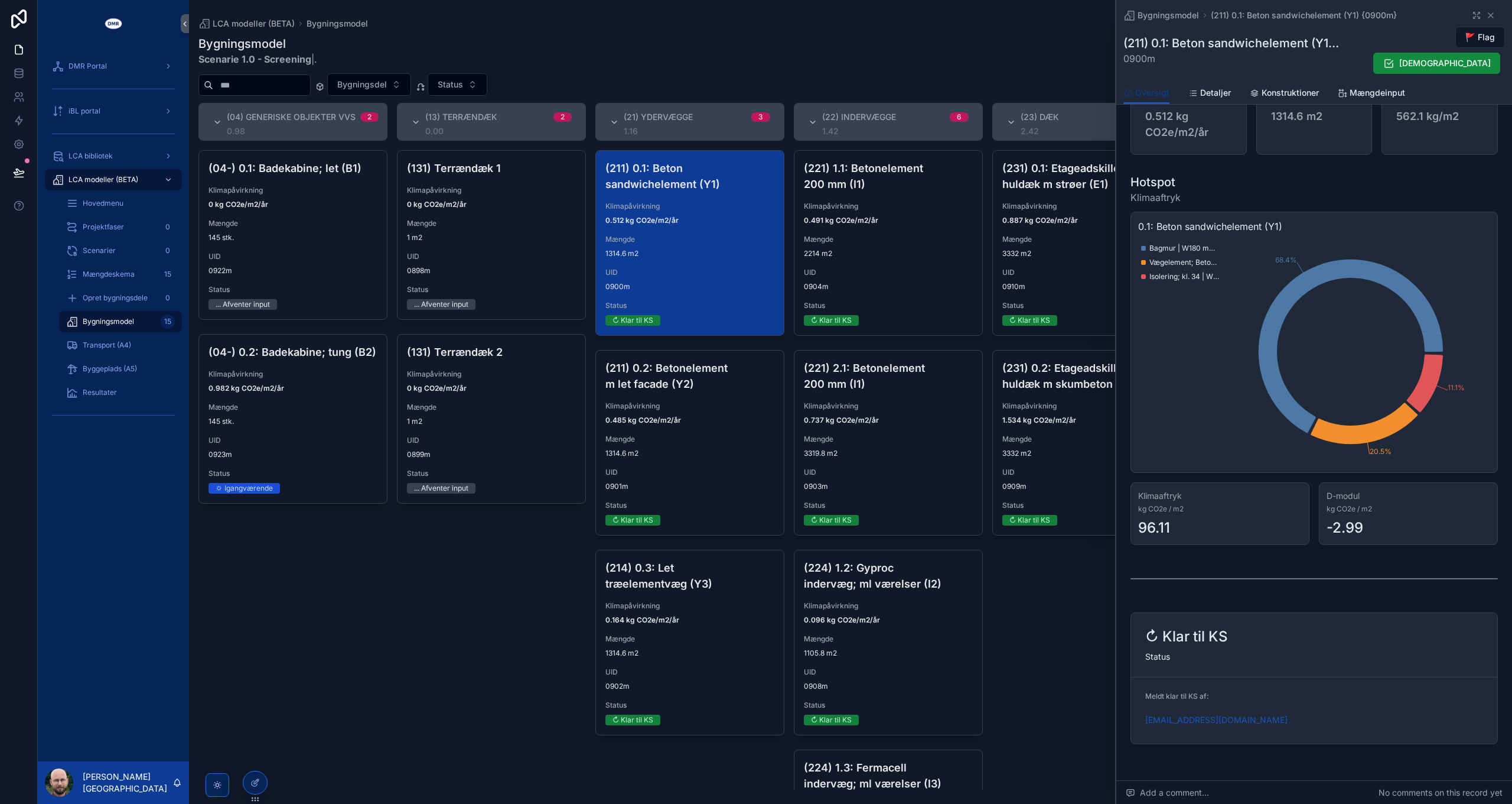
scroll to position [88, 0]
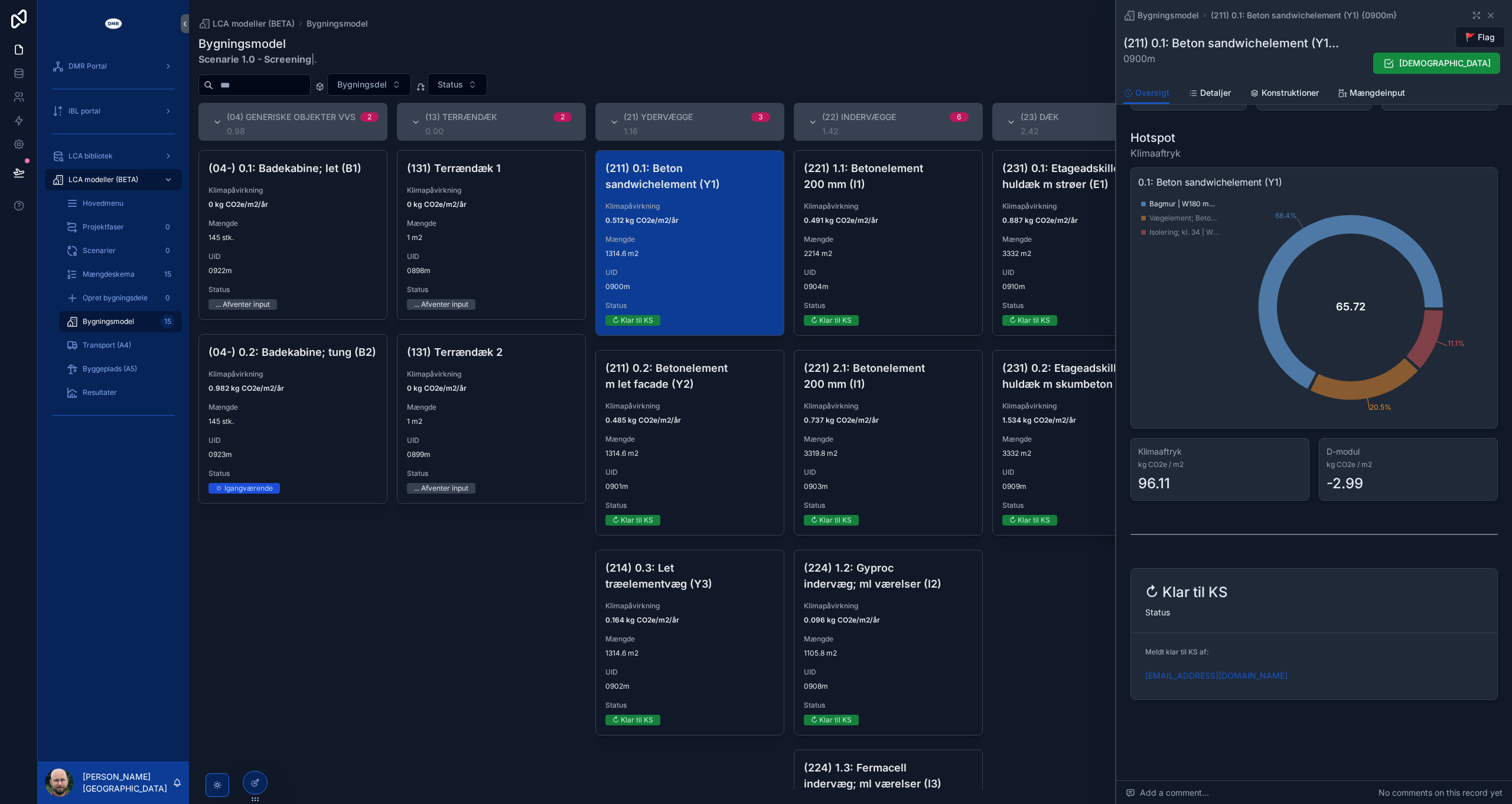
click at [1174, 207] on span "Bagmur | W180 mm | Beton; Stål {211-0262c}" at bounding box center [1185, 204] width 71 height 10
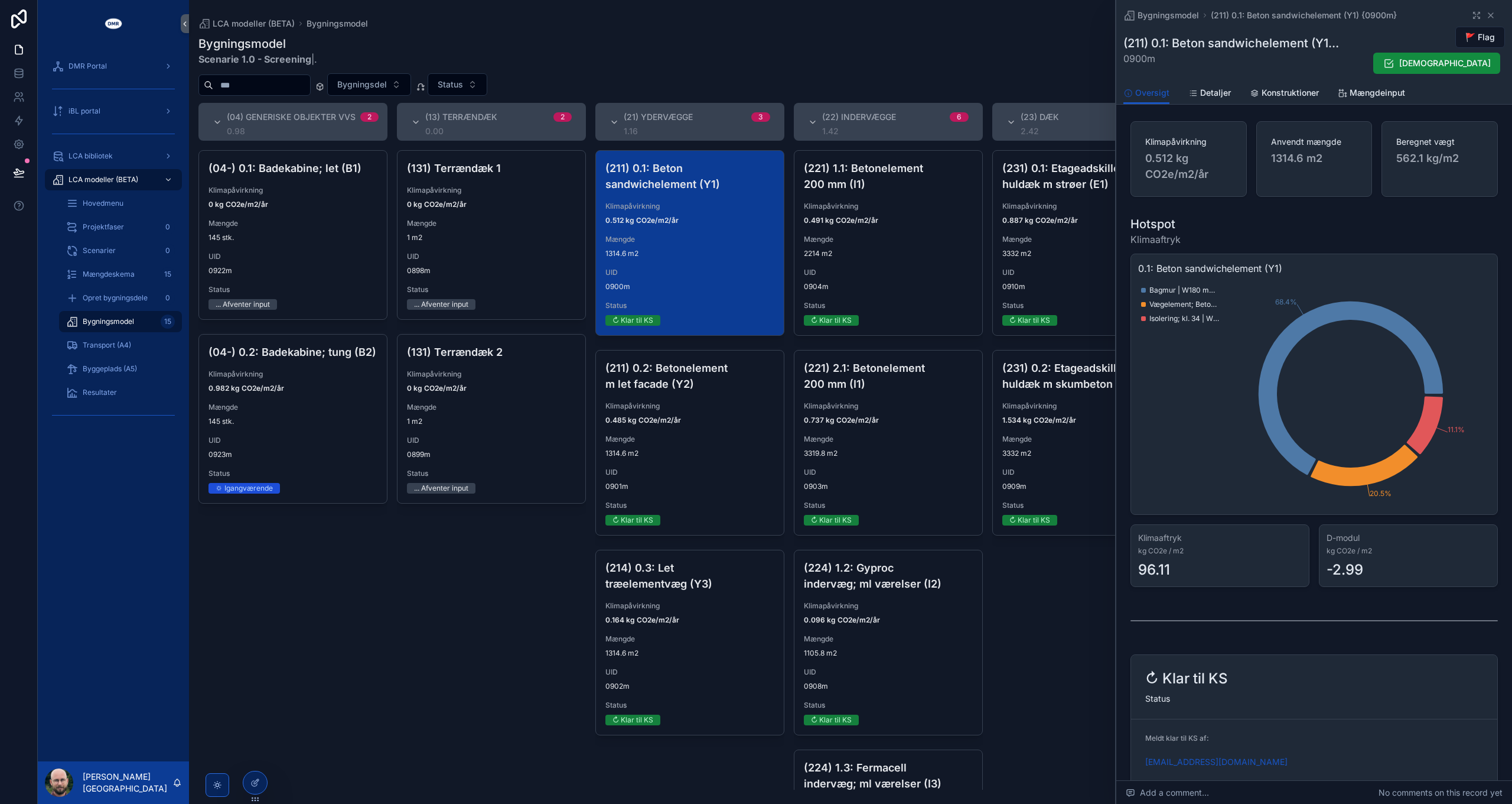
scroll to position [0, 0]
